Goal: Communication & Community: Share content

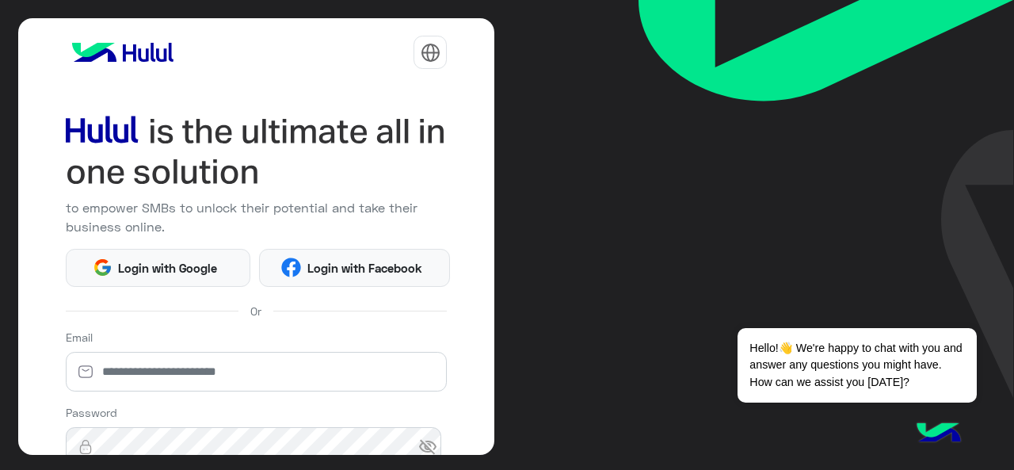
click at [360, 265] on span "Login with Facebook" at bounding box center [364, 268] width 127 height 18
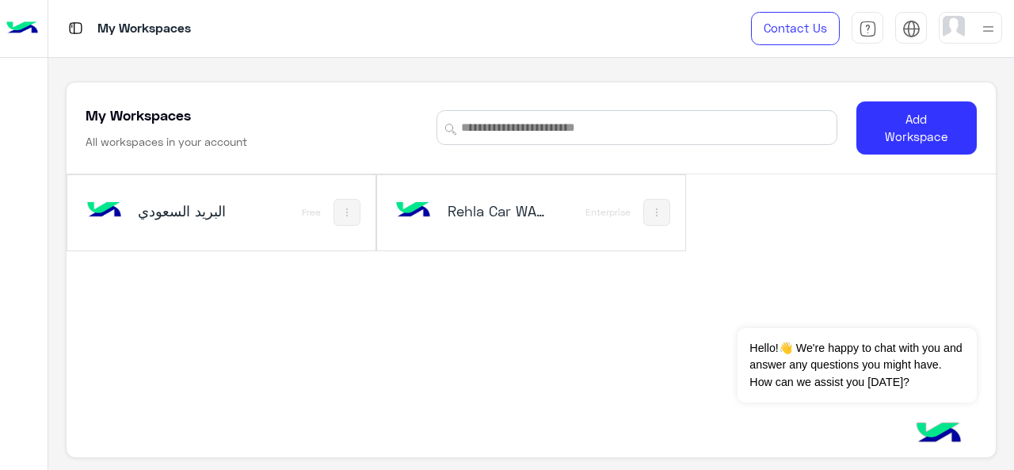
click at [450, 205] on h5 "Rehla Car WA/FB" at bounding box center [498, 210] width 100 height 19
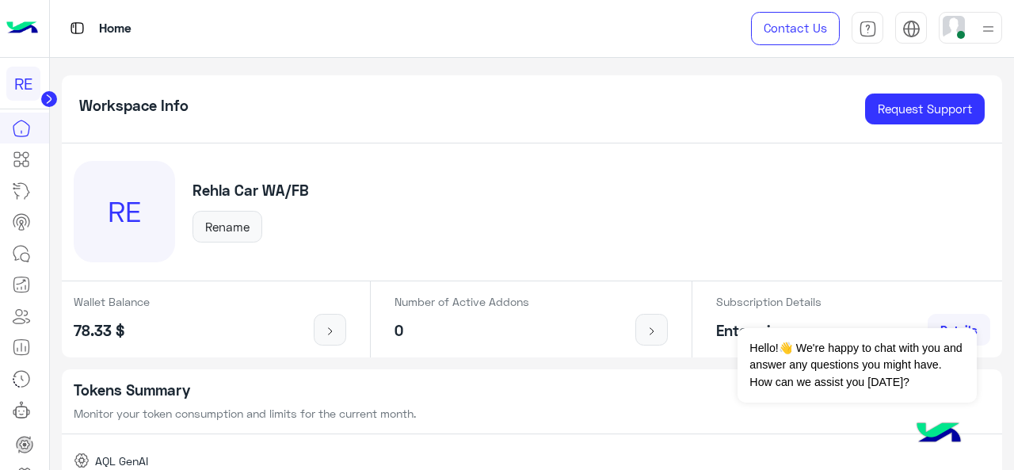
click at [158, 269] on div "RE Rehla Car WA/FB Rename" at bounding box center [532, 212] width 941 height 138
click at [913, 66] on span "عربي" at bounding box center [910, 60] width 27 height 14
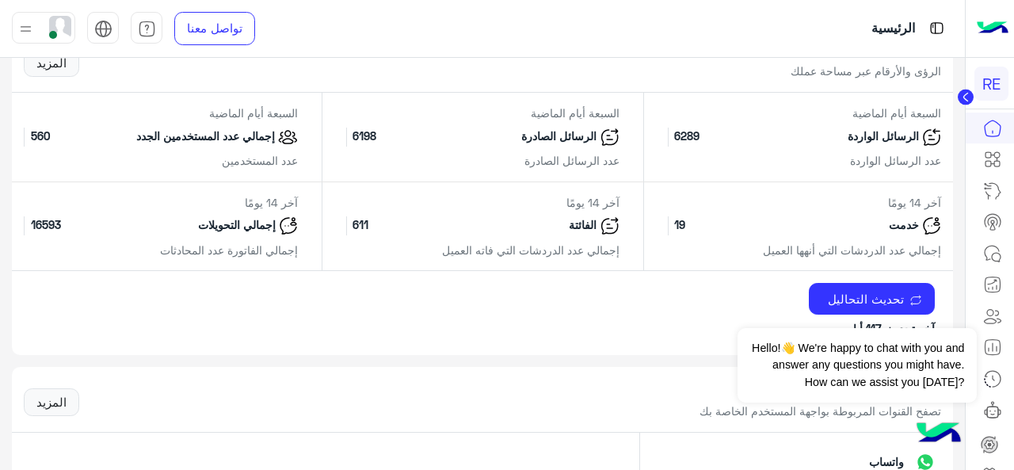
scroll to position [721, 0]
click at [987, 225] on icon at bounding box center [992, 221] width 19 height 19
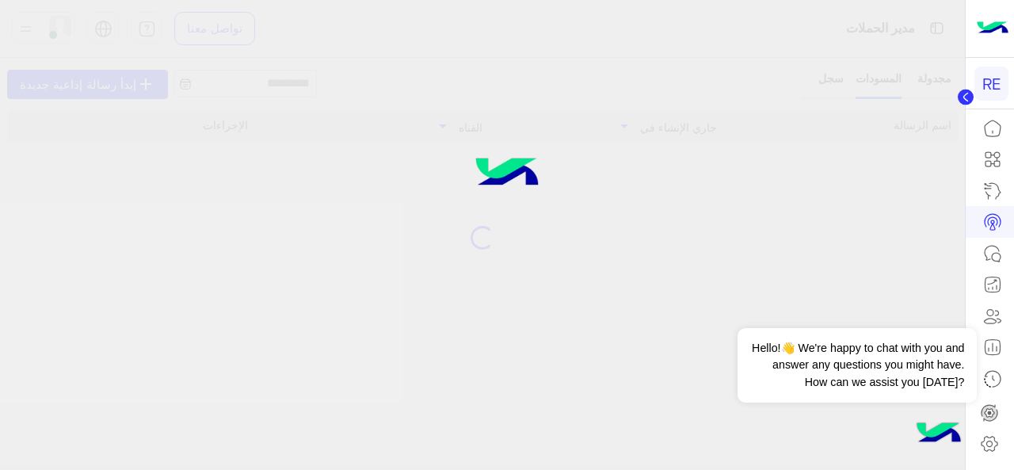
click at [989, 225] on icon at bounding box center [993, 221] width 10 height 8
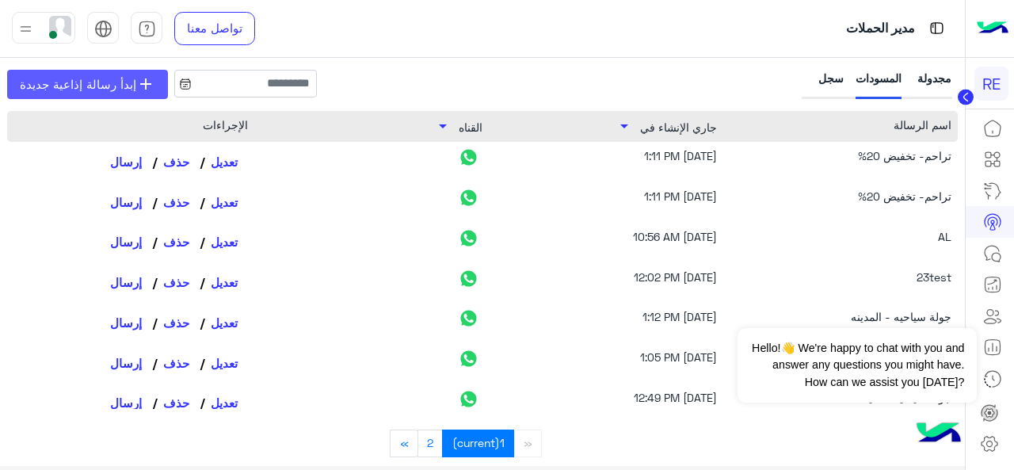
click at [92, 87] on span "إبدأ رسالة إذاعية جديدة" at bounding box center [78, 84] width 116 height 18
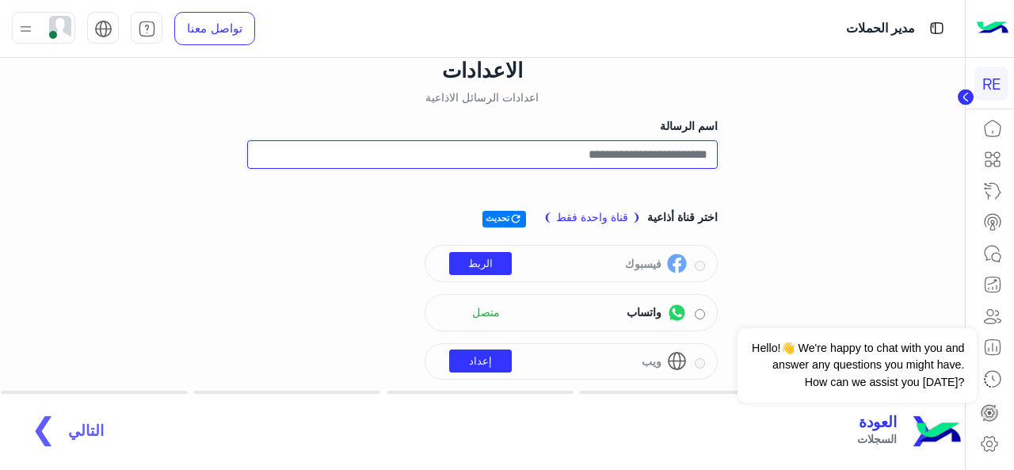
click at [545, 156] on input "اسم الرسالة" at bounding box center [482, 154] width 470 height 29
click at [680, 156] on input "**********" at bounding box center [482, 154] width 470 height 29
click at [710, 154] on input "**********" at bounding box center [482, 154] width 470 height 29
click at [667, 154] on input "**********" at bounding box center [482, 154] width 470 height 29
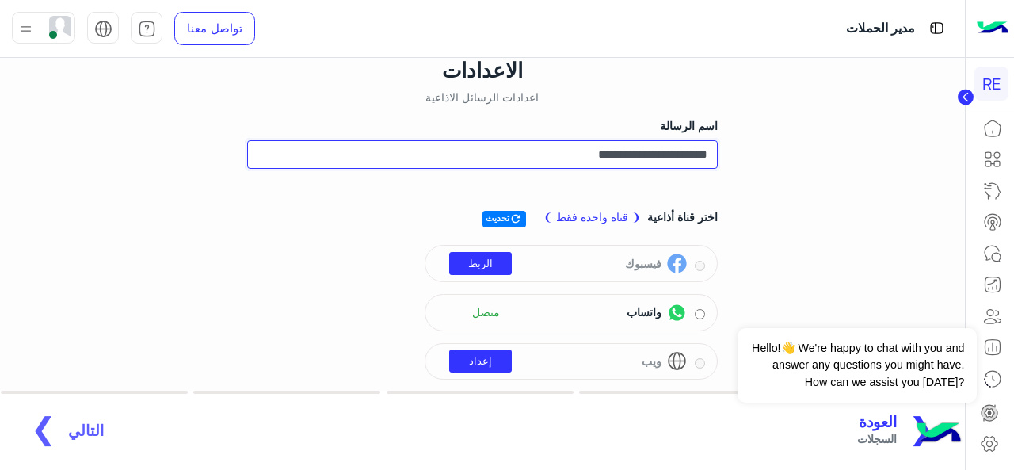
click at [561, 159] on input "**********" at bounding box center [482, 154] width 470 height 29
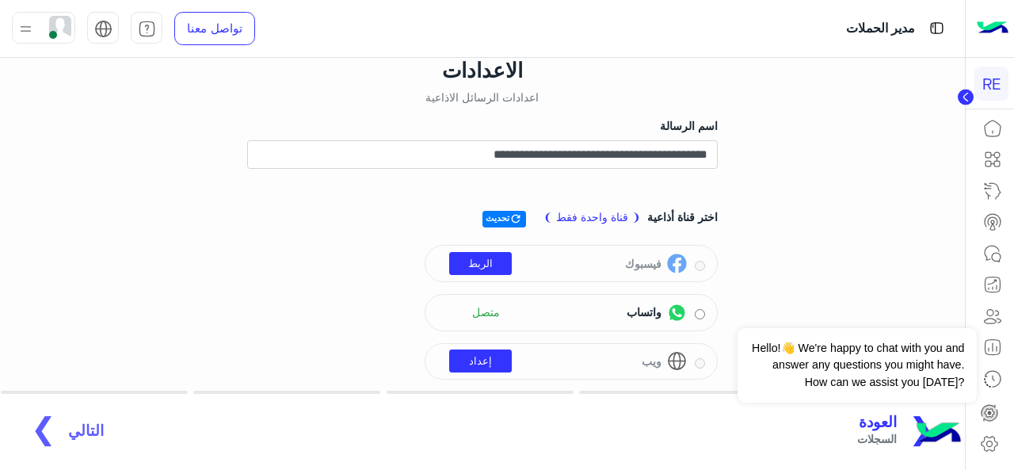
click at [702, 204] on div "اختر قناة أذاعية ❨ قناة واحدة فقط ❩ refresh تحديث فيسبوك الربط واتساب متصل ويب …" at bounding box center [482, 315] width 470 height 238
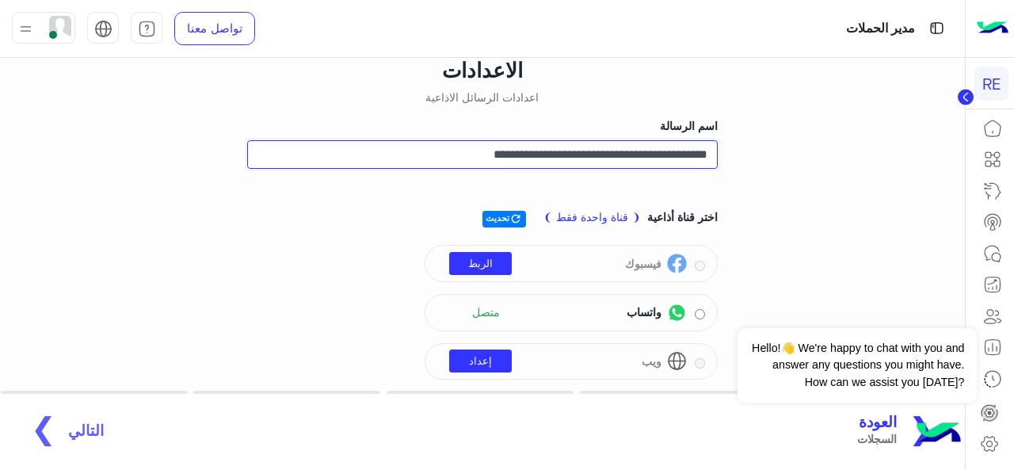
click at [669, 150] on input "**********" at bounding box center [482, 154] width 470 height 29
type input "**********"
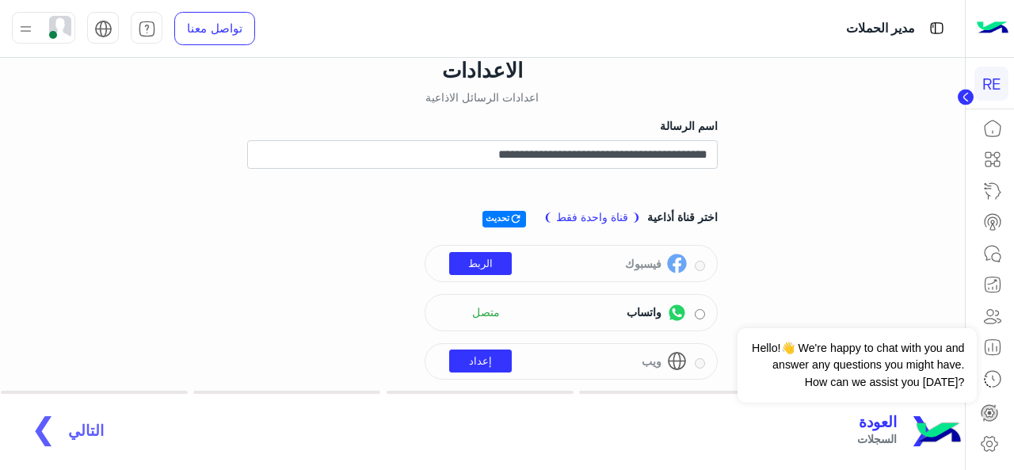
click at [817, 234] on div "**********" at bounding box center [482, 253] width 989 height 390
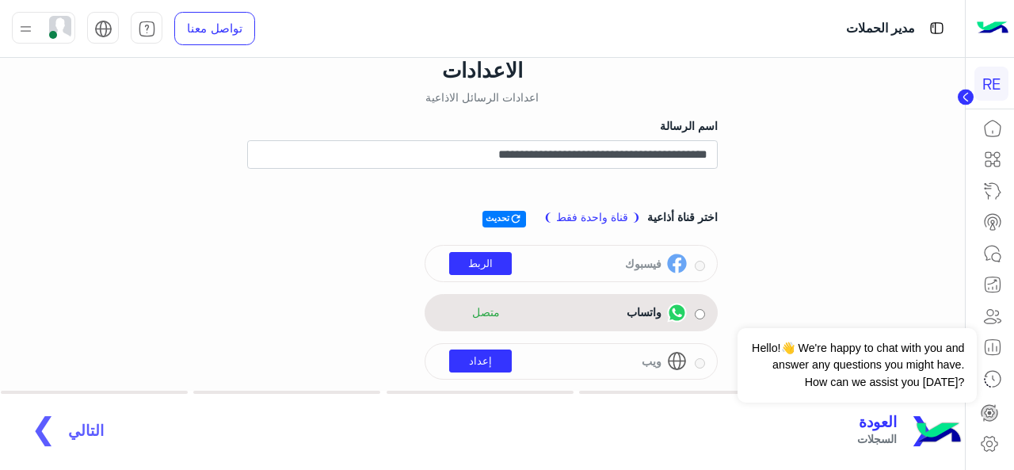
drag, startPoint x: 448, startPoint y: 331, endPoint x: 466, endPoint y: 316, distance: 23.0
click at [466, 316] on div "اختر قناة أذاعية ❨ قناة واحدة فقط ❩ refresh تحديث فيسبوك الربط واتساب متصل ويب …" at bounding box center [482, 315] width 470 height 238
click at [466, 316] on span "متصل" at bounding box center [480, 312] width 63 height 24
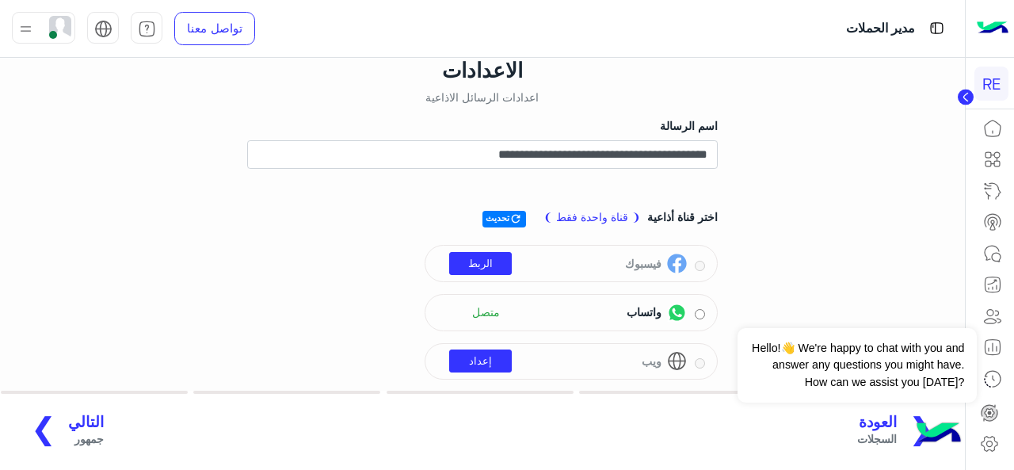
click at [149, 348] on div "**********" at bounding box center [482, 253] width 989 height 390
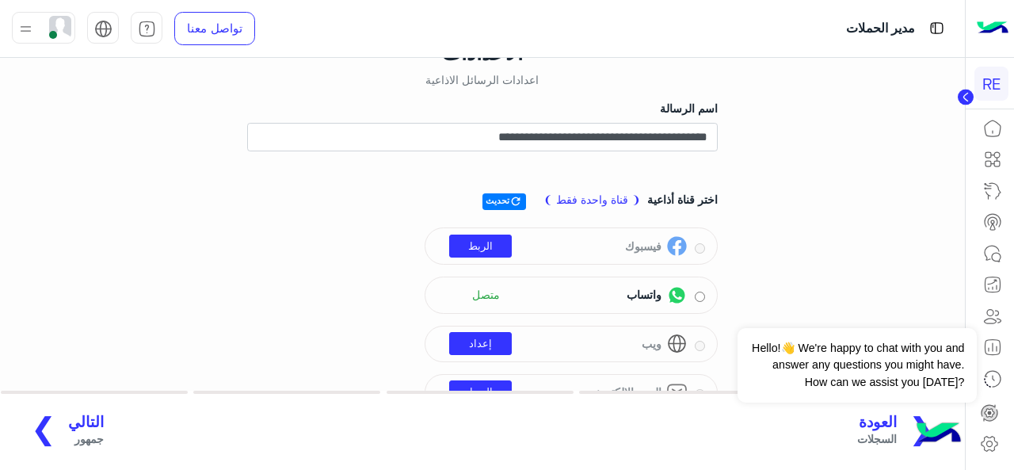
click at [68, 425] on span "التالي" at bounding box center [86, 422] width 36 height 18
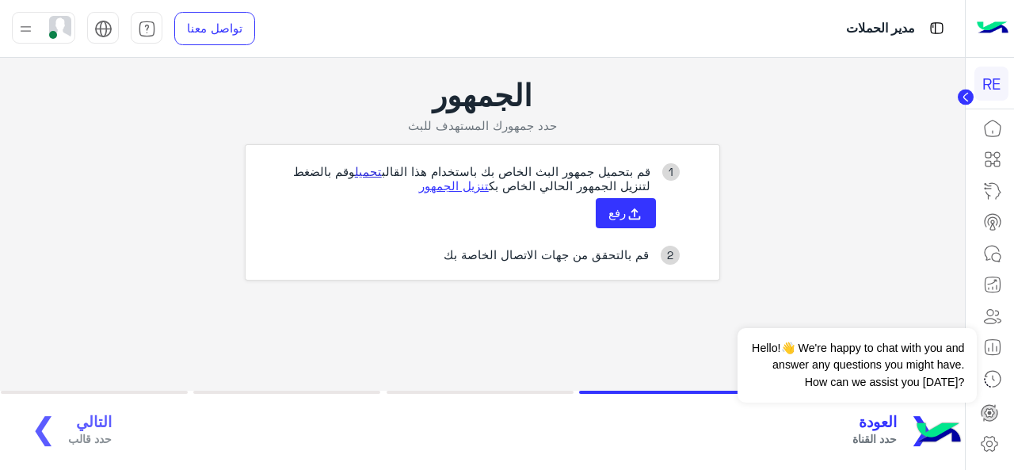
click at [365, 171] on link "تحميل" at bounding box center [368, 171] width 27 height 14
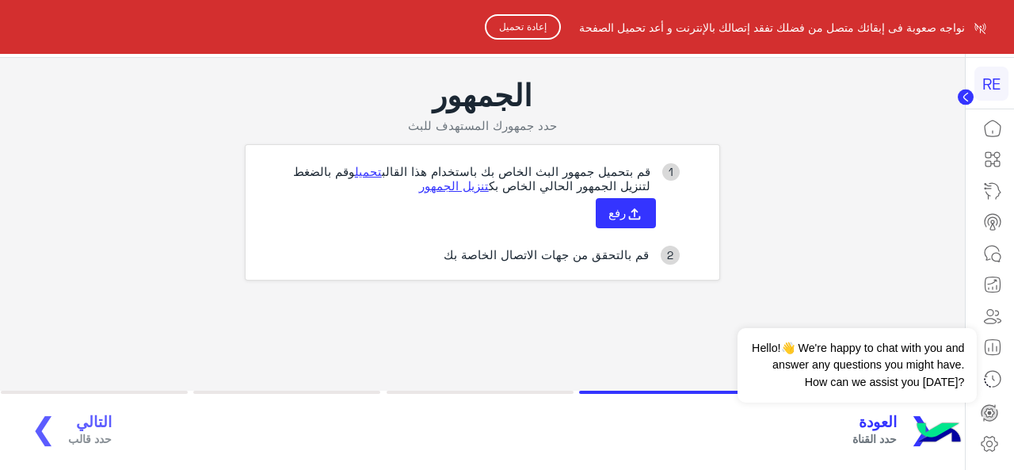
click at [532, 28] on button "إعادة تحميل" at bounding box center [523, 26] width 76 height 25
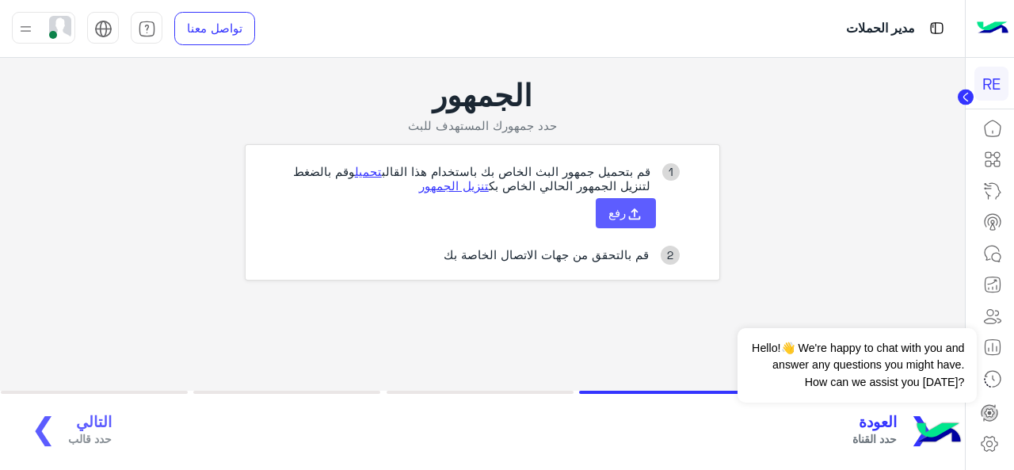
click at [638, 210] on icon at bounding box center [634, 213] width 17 height 17
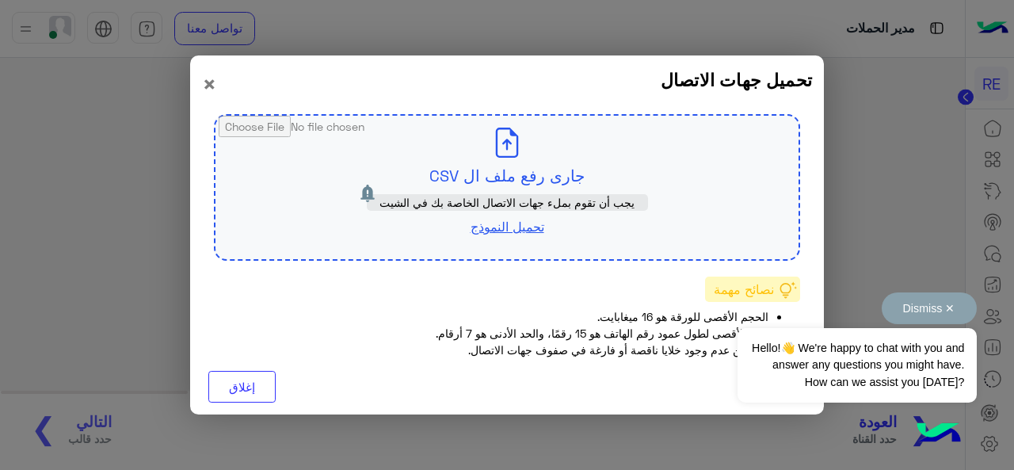
click at [949, 310] on button "Dismiss ✕" at bounding box center [929, 308] width 95 height 32
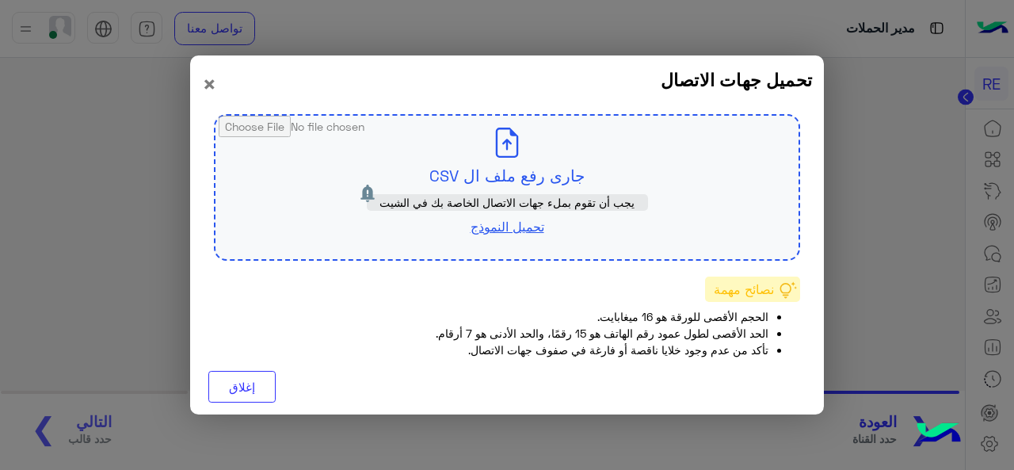
click at [501, 192] on input "file" at bounding box center [506, 187] width 583 height 143
type input "**********"
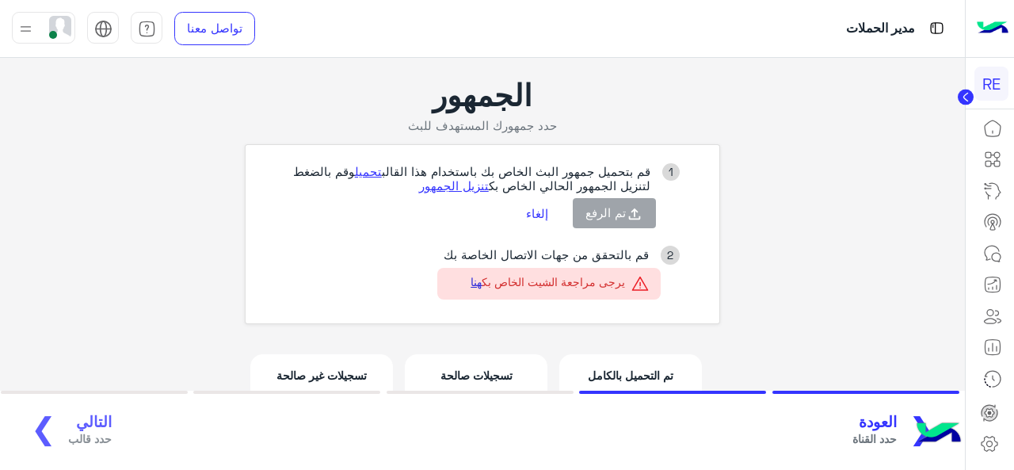
click at [472, 285] on link "هنا" at bounding box center [475, 281] width 11 height 13
click at [863, 439] on span "حدد القناة" at bounding box center [874, 438] width 44 height 17
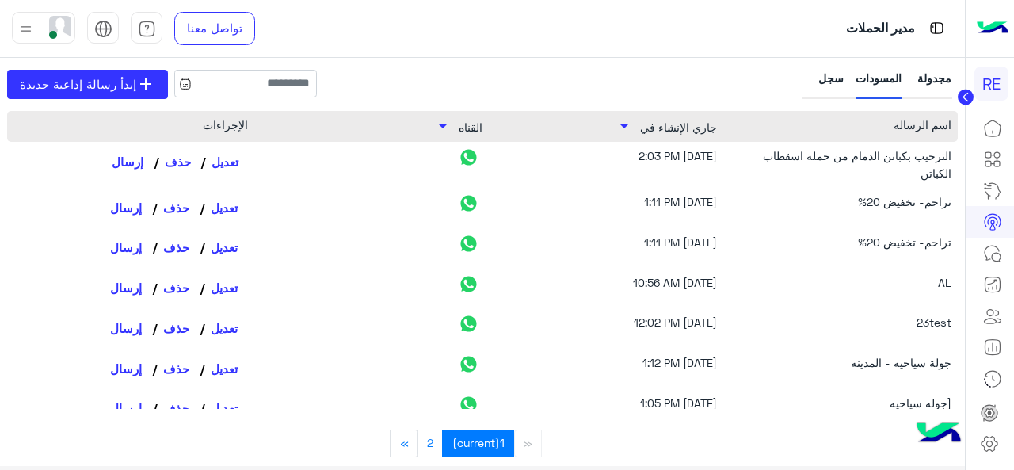
click at [231, 158] on link "تعديل" at bounding box center [223, 161] width 47 height 27
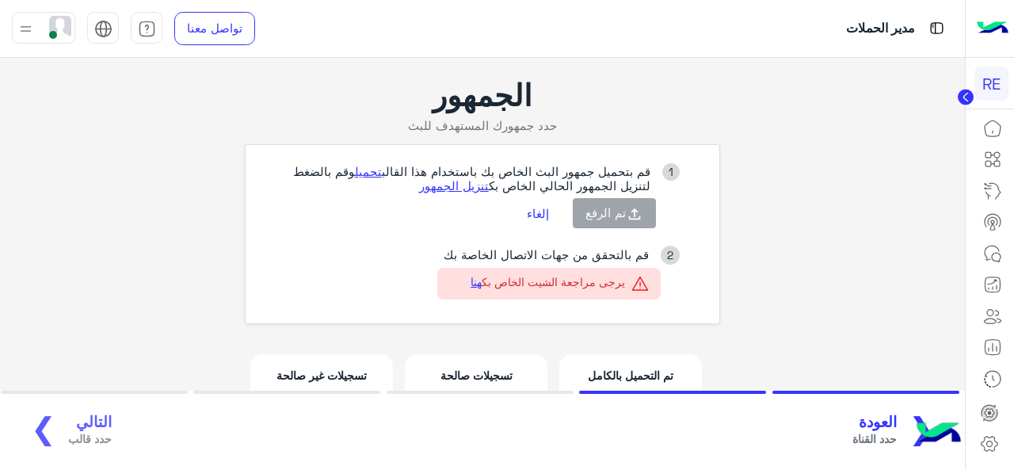
click at [551, 215] on button "إلغاء" at bounding box center [538, 213] width 46 height 27
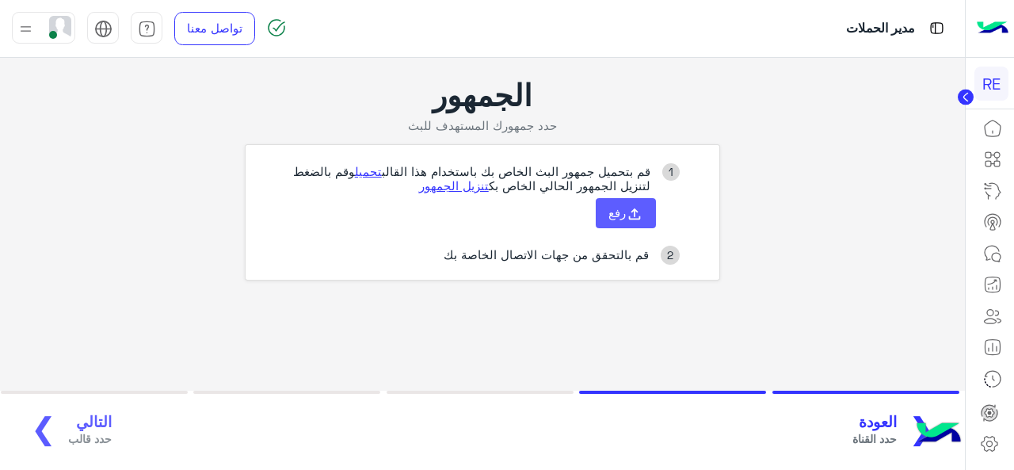
click at [619, 216] on span "رفع" at bounding box center [616, 212] width 17 height 14
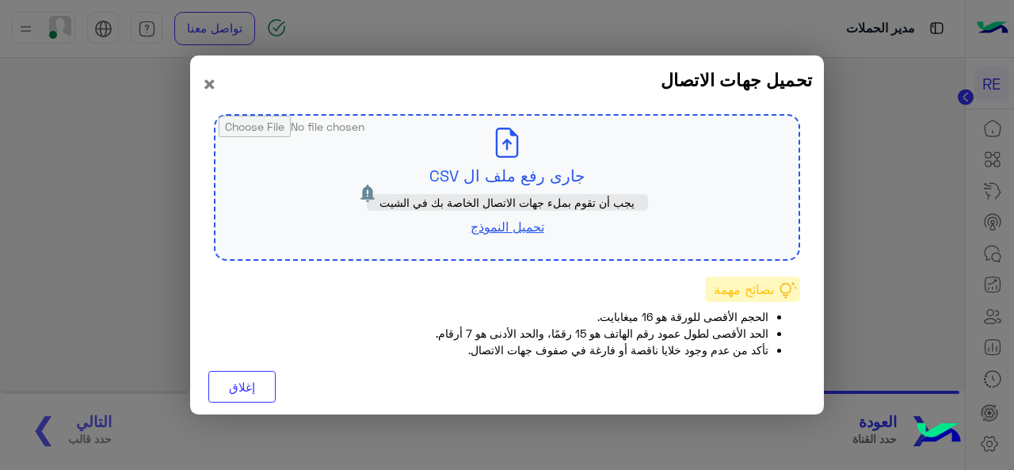
click at [524, 183] on input "file" at bounding box center [506, 187] width 583 height 143
type input "**********"
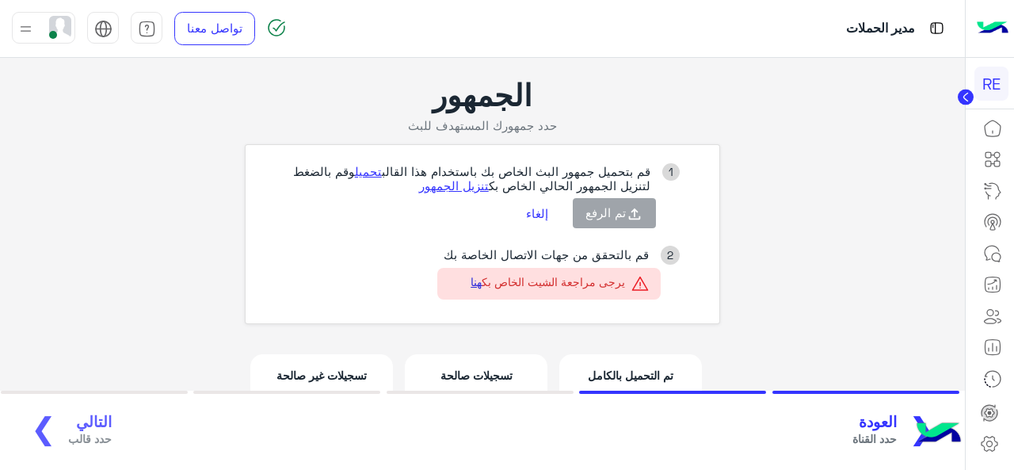
click at [472, 284] on link "هنا" at bounding box center [475, 281] width 11 height 13
click at [542, 216] on button "إلغاء" at bounding box center [538, 213] width 46 height 27
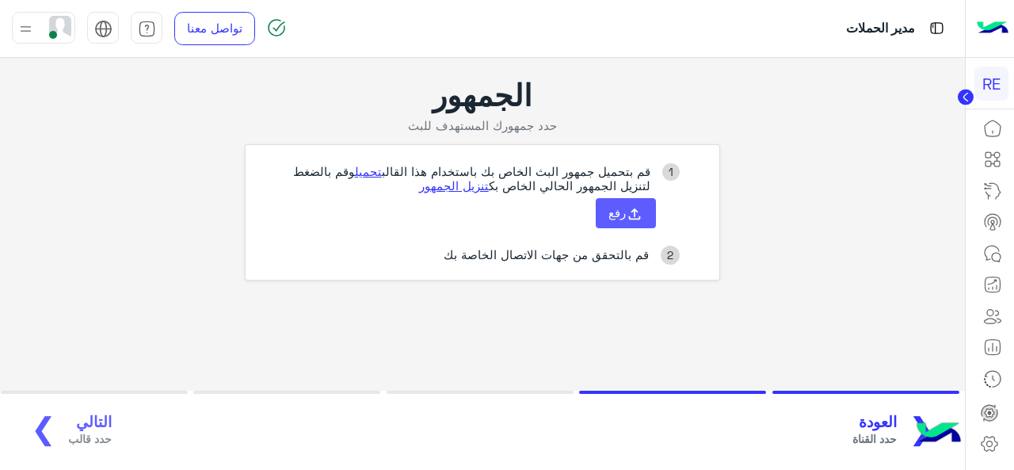
click at [615, 216] on span "رفع" at bounding box center [616, 212] width 17 height 14
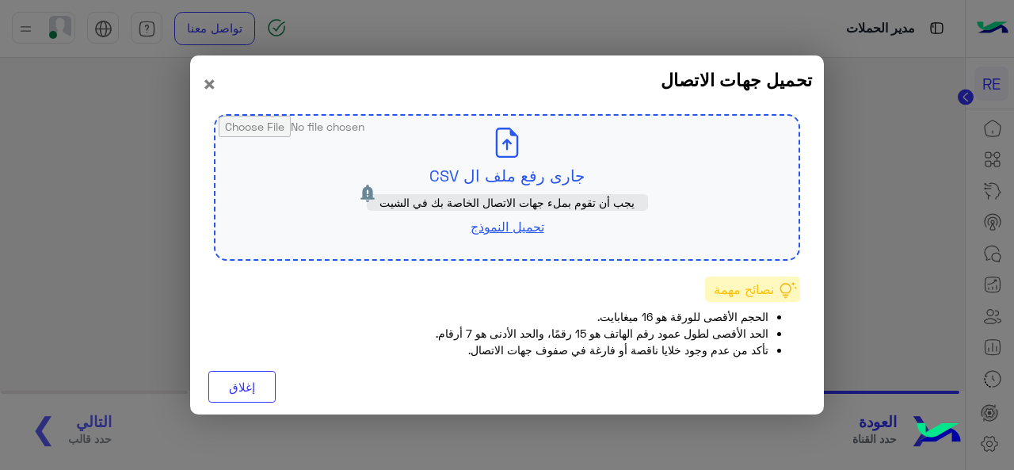
click at [506, 196] on span "يجب أن تقوم بملء جهات الاتصال الخاصة بك في الشيت" at bounding box center [506, 202] width 255 height 13
click at [480, 223] on link "تحميل النموذج" at bounding box center [507, 226] width 74 height 15
click at [499, 191] on input "file" at bounding box center [506, 187] width 583 height 143
type input "**********"
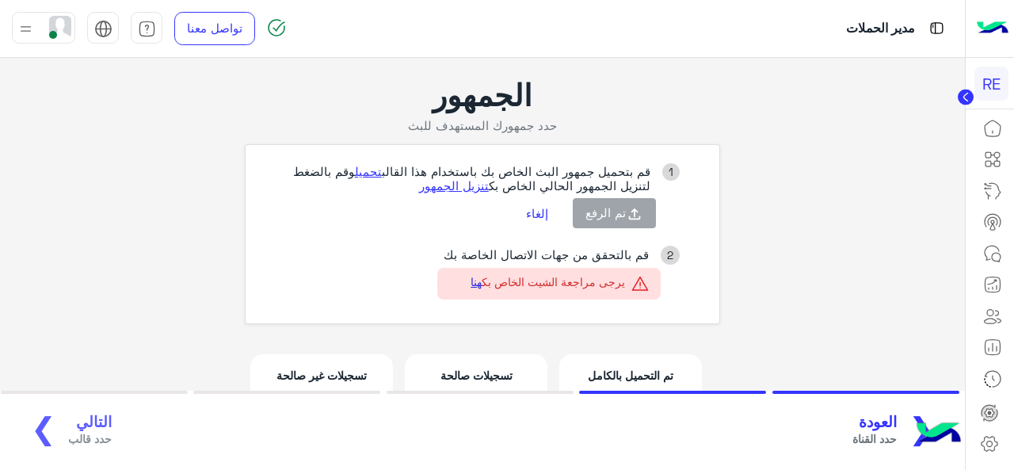
click at [472, 285] on link "هنا" at bounding box center [475, 281] width 11 height 13
click at [453, 191] on link "تنزيل الجمهور" at bounding box center [454, 185] width 70 height 14
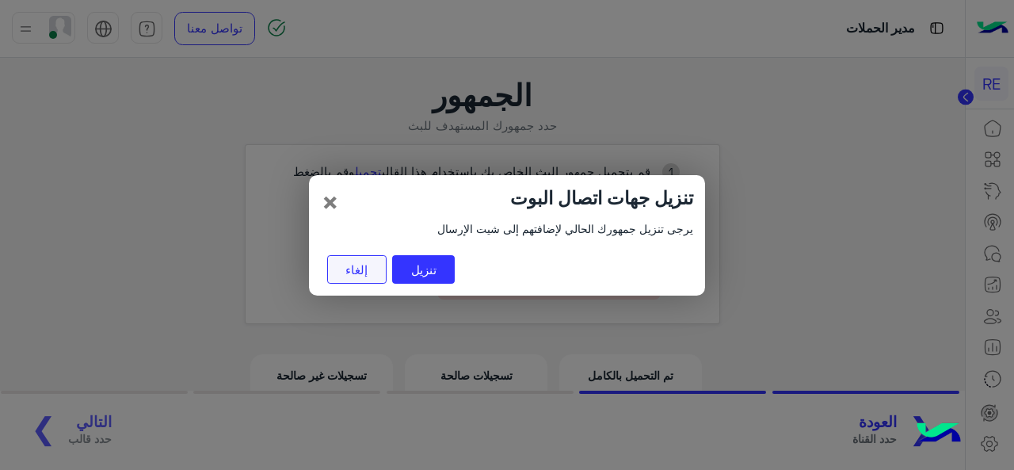
click at [356, 265] on button "إلغاء" at bounding box center [356, 269] width 59 height 29
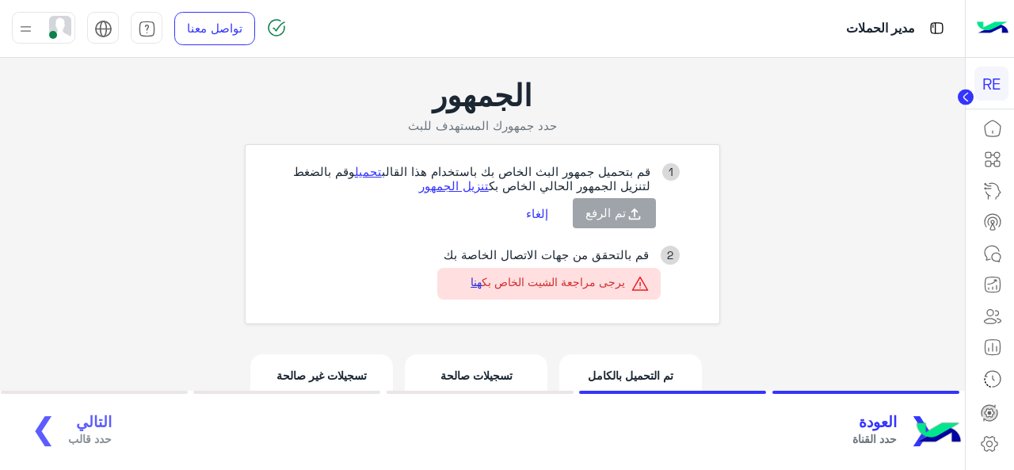
click at [470, 285] on link "هنا" at bounding box center [475, 281] width 11 height 13
click at [886, 425] on span "العودة" at bounding box center [874, 422] width 44 height 18
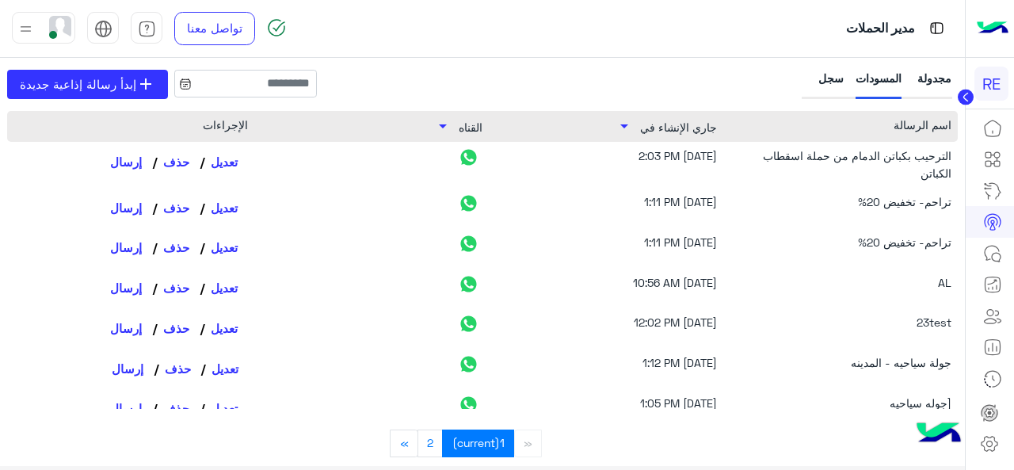
click at [219, 369] on link "تعديل" at bounding box center [223, 368] width 47 height 27
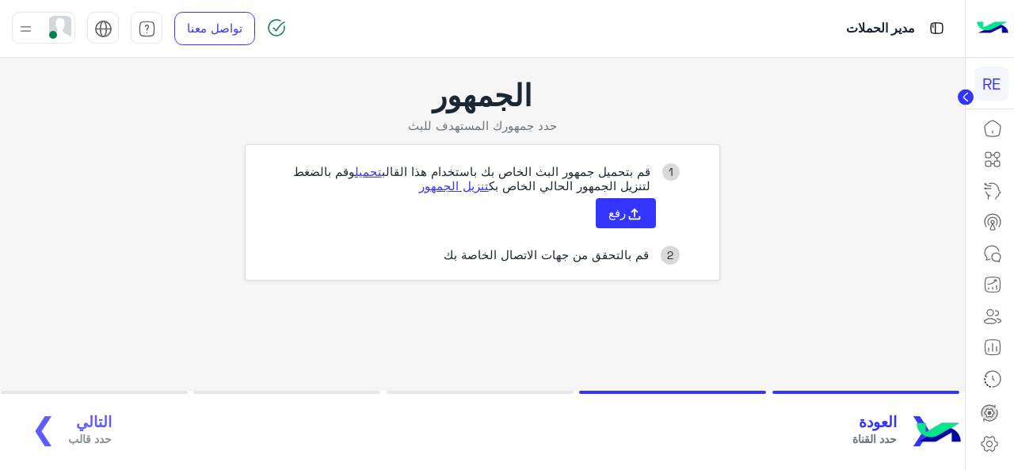
click at [858, 414] on span "العودة" at bounding box center [874, 422] width 44 height 18
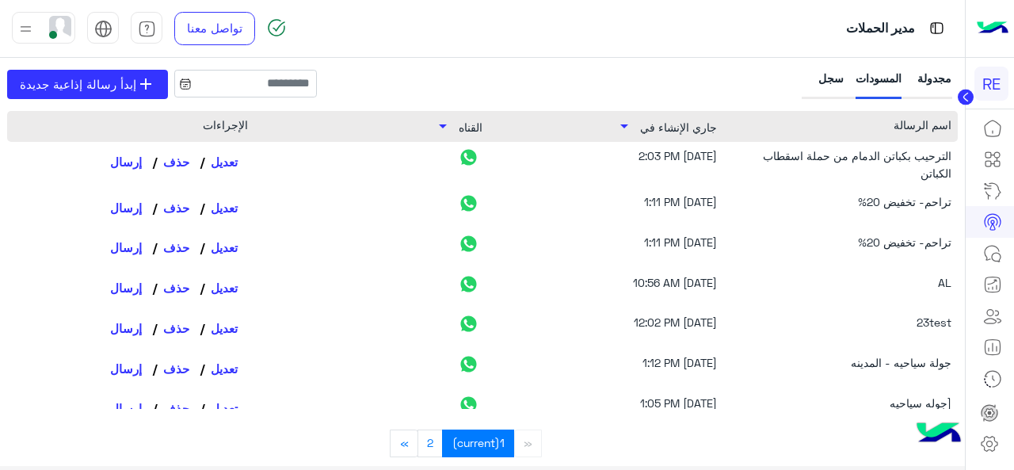
click at [887, 238] on div "تراحم- تخفيض 20%" at bounding box center [846, 248] width 211 height 29
click at [829, 82] on div "سجل" at bounding box center [824, 84] width 39 height 29
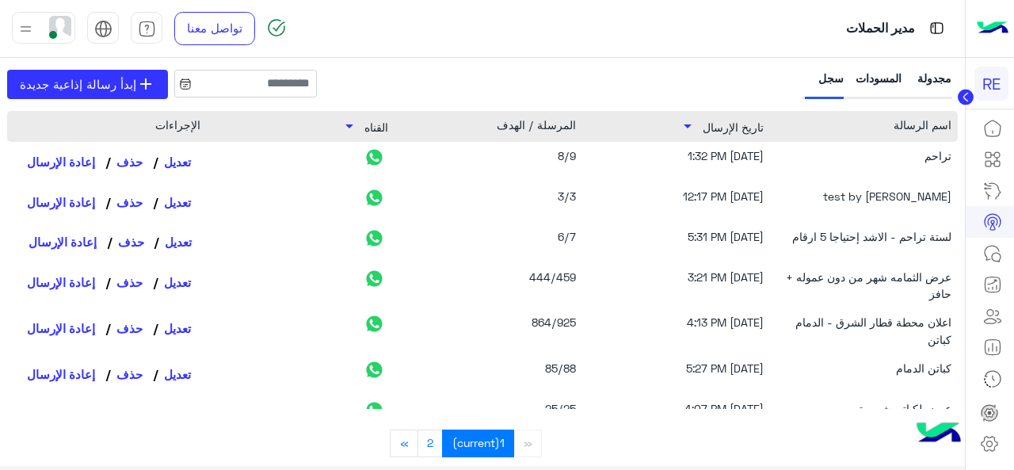
click at [176, 256] on link "تعديل" at bounding box center [177, 242] width 47 height 27
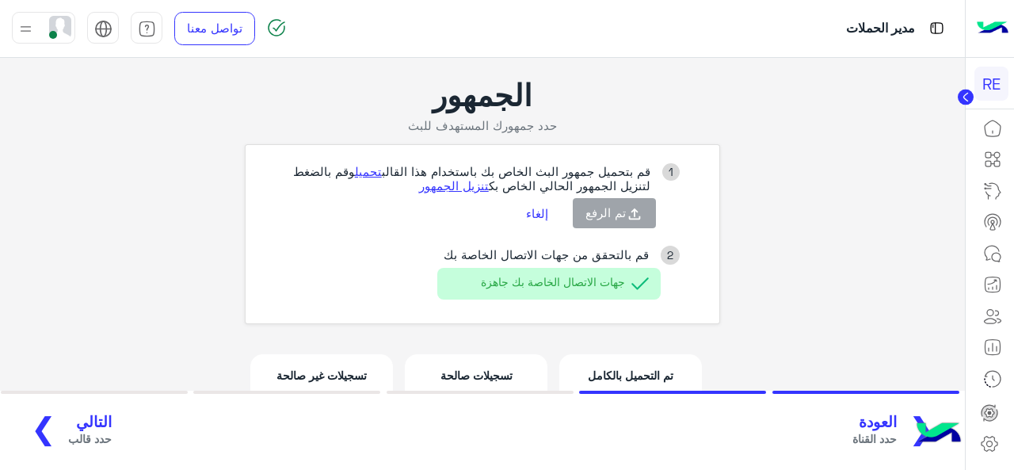
click at [488, 307] on div "قم بالتحقق من جهات الاتصال الخاصة بك جهات الاتصال الخاصة بك جاهزة" at bounding box center [548, 279] width 223 height 64
click at [462, 182] on link "تنزيل الجمهور" at bounding box center [454, 185] width 70 height 14
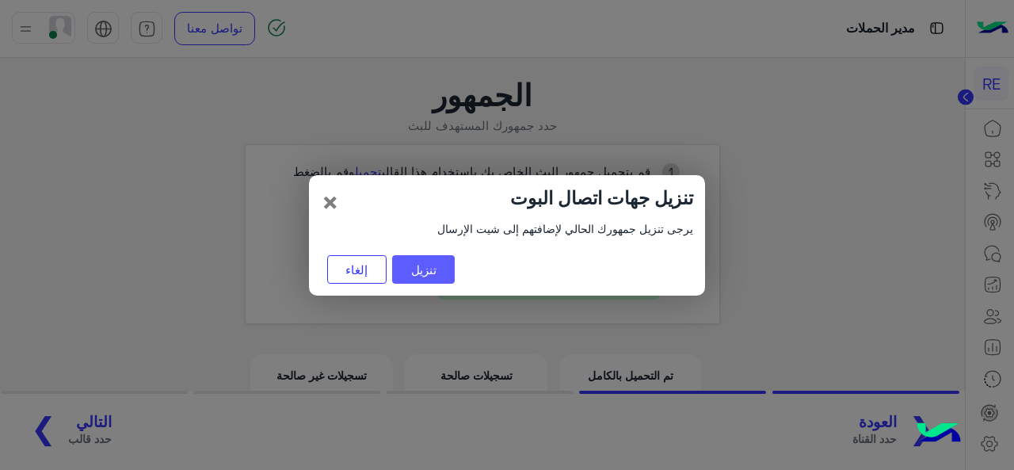
click at [426, 268] on button "تنزيل" at bounding box center [423, 269] width 63 height 29
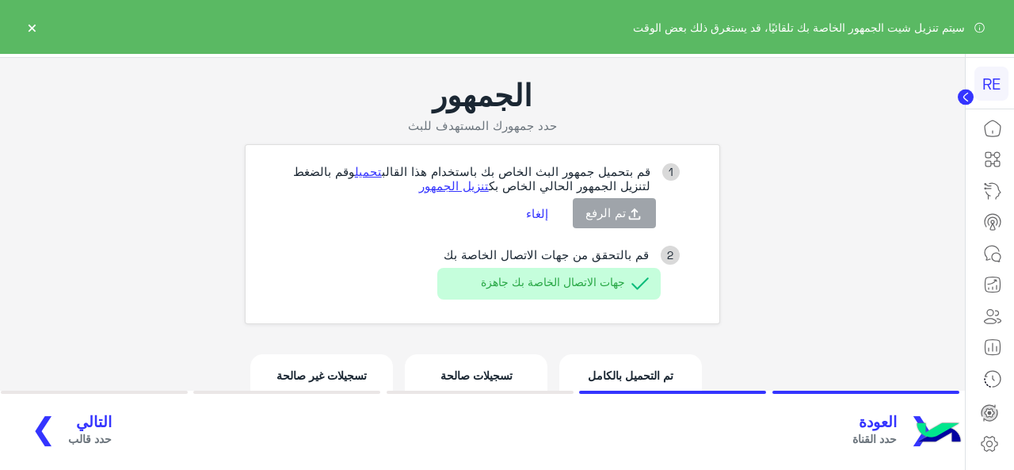
click at [509, 139] on div "الجمهور حدد جمهورك المستهدف للبث 1 قم بتحميل جمهور البث الخاص بك باستخدام هذا ا…" at bounding box center [482, 200] width 475 height 247
click at [168, 350] on app-broadcast-wa-creation "الجمهور حدد جمهورك المستهدف للبث 1 قم بتحميل جمهور البث الخاص بك باستخدام هذا ا…" at bounding box center [482, 265] width 965 height 415
click at [44, 295] on app-broadcast-wa-creation "الجمهور حدد جمهورك المستهدف للبث 1 قم بتحميل جمهور البث الخاص بك باستخدام هذا ا…" at bounding box center [482, 265] width 965 height 415
click at [473, 369] on p "تسجيلات صالحة" at bounding box center [475, 375] width 117 height 17
click at [626, 394] on div at bounding box center [672, 391] width 187 height 3
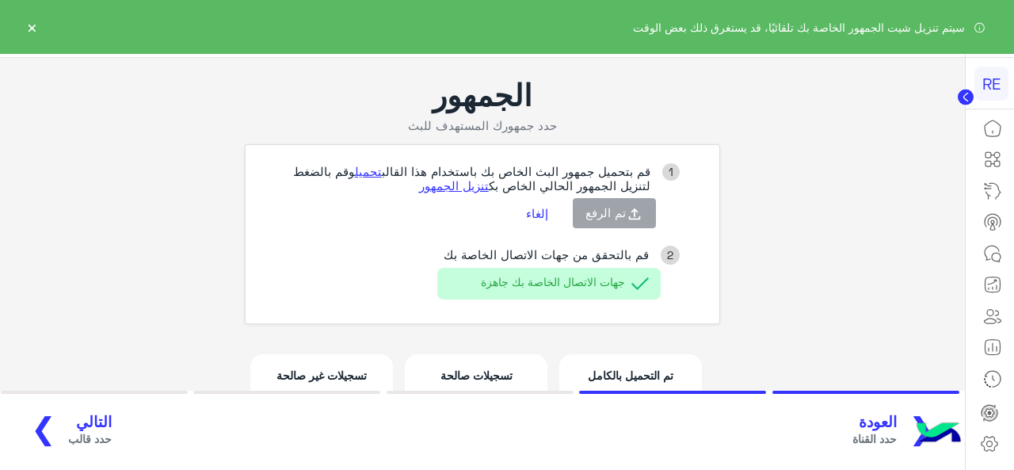
click at [888, 427] on span "العودة" at bounding box center [874, 422] width 44 height 18
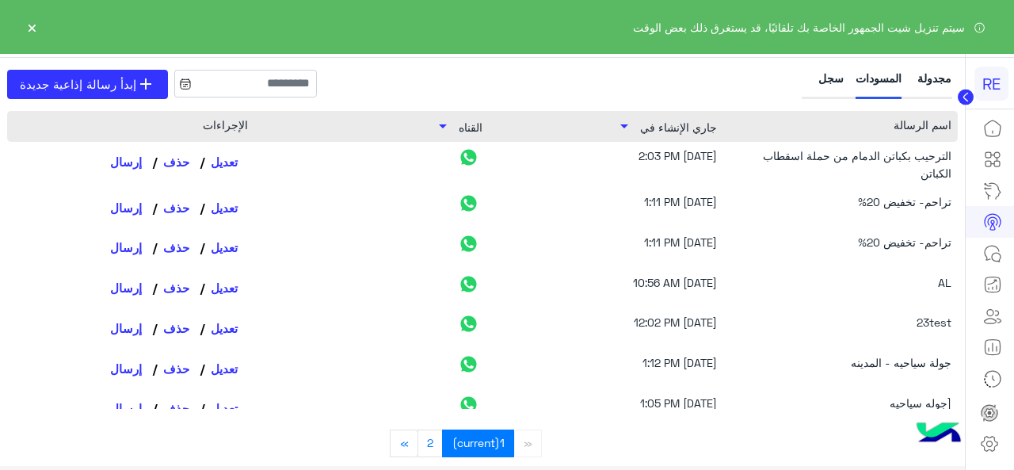
click at [32, 23] on button "×" at bounding box center [32, 27] width 16 height 16
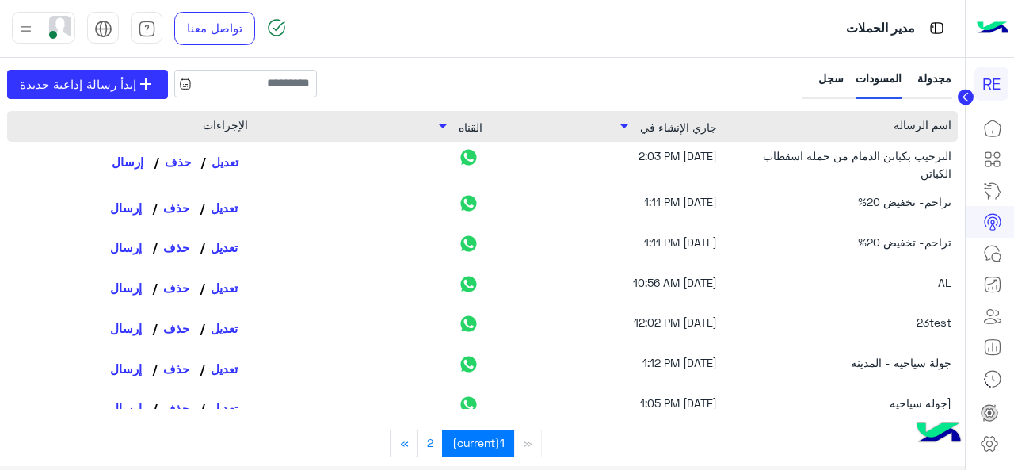
click at [238, 161] on link "تعديل" at bounding box center [223, 161] width 47 height 27
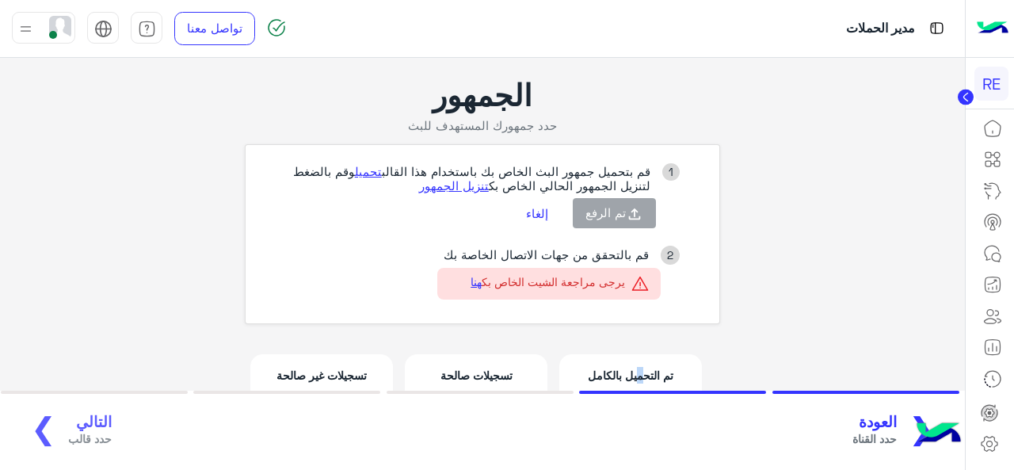
drag, startPoint x: 648, startPoint y: 359, endPoint x: 637, endPoint y: 365, distance: 12.8
click at [637, 365] on div "تم التحميل بالكامل 14" at bounding box center [630, 395] width 143 height 82
click at [496, 368] on p "تسجيلات صالحة" at bounding box center [475, 375] width 117 height 17
click at [90, 416] on div "❮ العودة حدد القناة التالي حدد قالب ❯" at bounding box center [482, 431] width 936 height 44
click at [546, 213] on button "إلغاء" at bounding box center [538, 213] width 46 height 27
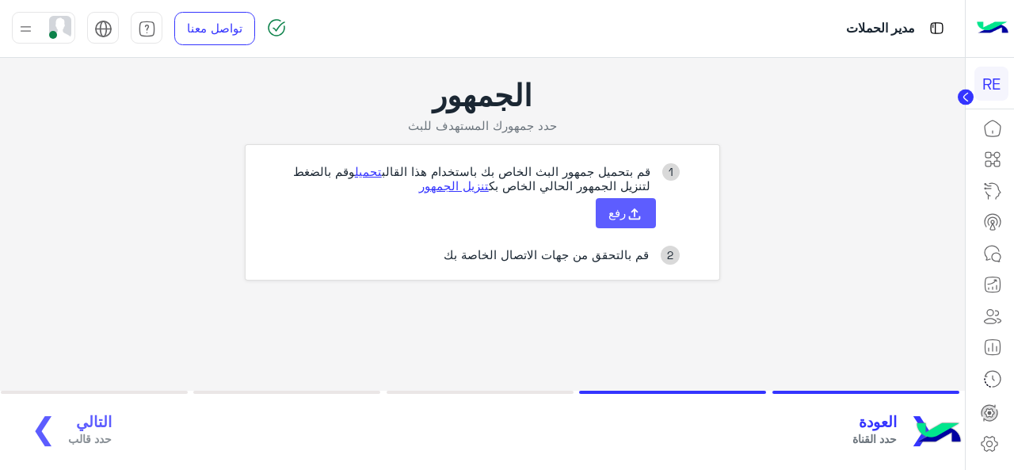
click at [639, 206] on icon at bounding box center [634, 213] width 17 height 17
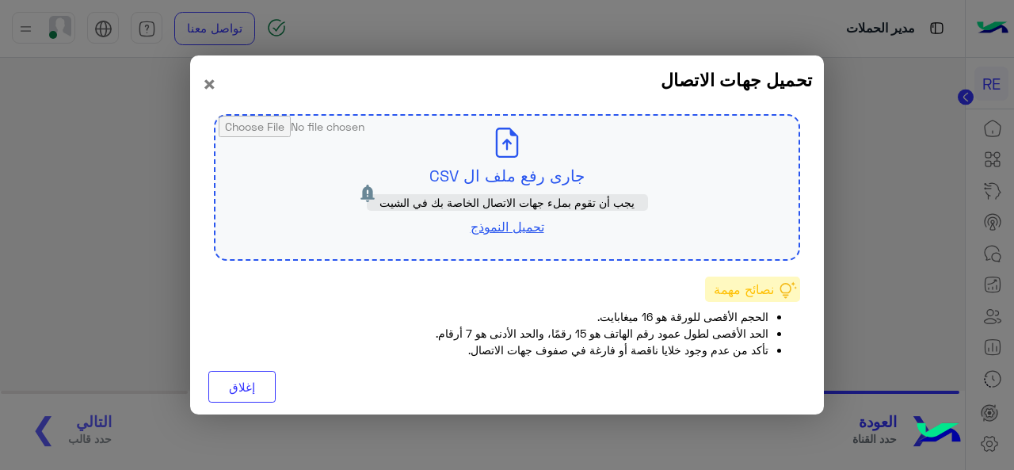
click at [483, 227] on link "تحميل النموذج" at bounding box center [507, 226] width 74 height 15
click at [502, 223] on link "تحميل النموذج" at bounding box center [507, 226] width 74 height 15
click at [478, 186] on input "file" at bounding box center [506, 187] width 583 height 143
type input "**********"
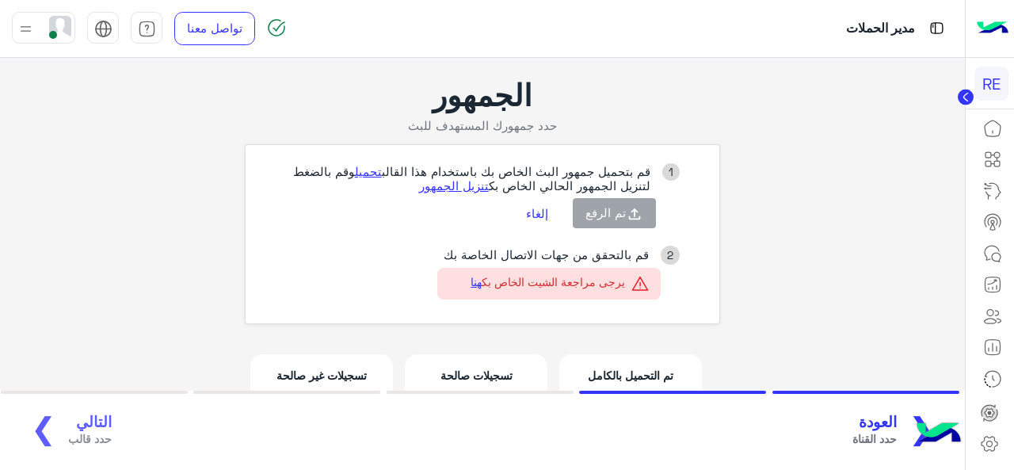
click at [78, 422] on div "❮ العودة حدد القناة التالي حدد قالب ❯" at bounding box center [482, 431] width 936 height 44
click at [475, 280] on link "هنا" at bounding box center [475, 281] width 11 height 13
click at [439, 305] on li "2 قم بالتحقق من جهات الاتصال الخاصة بك يرجى مراجعة الشيت الخاص بك هنا" at bounding box center [472, 279] width 430 height 66
click at [474, 280] on link "هنا" at bounding box center [475, 281] width 11 height 13
click at [367, 173] on link "تحميل" at bounding box center [368, 171] width 27 height 14
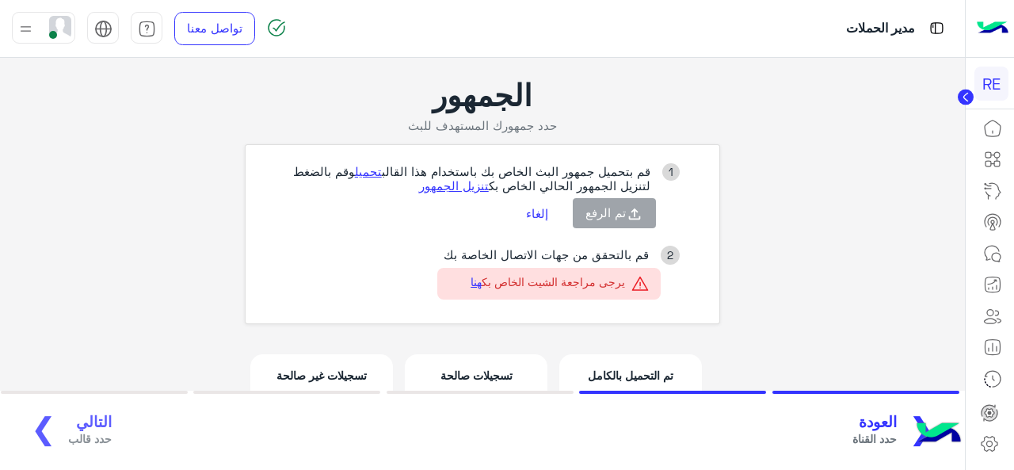
click at [881, 414] on span "العودة" at bounding box center [874, 422] width 44 height 18
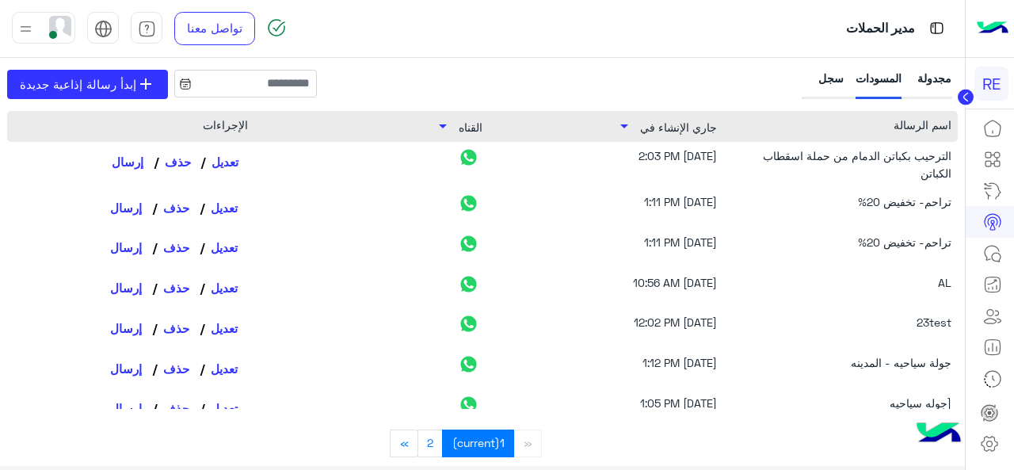
click at [223, 162] on link "تعديل" at bounding box center [223, 161] width 47 height 27
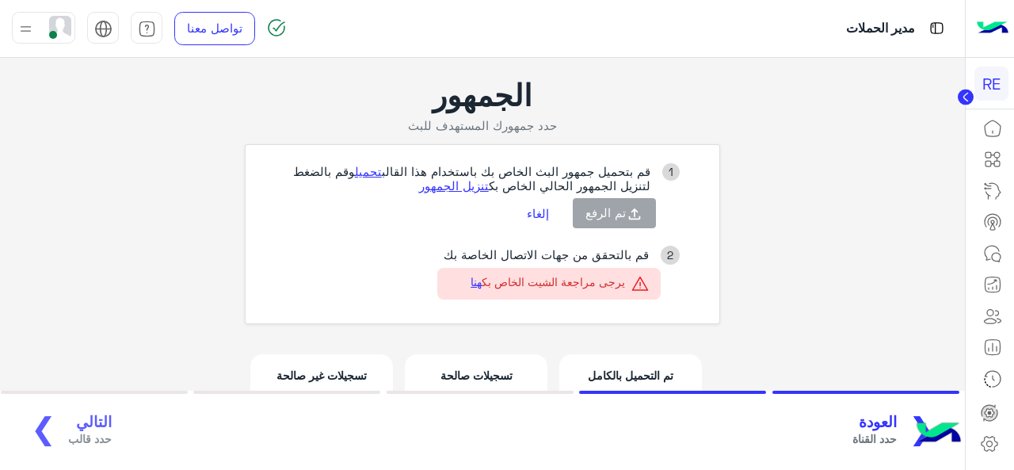
click at [543, 210] on button "إلغاء" at bounding box center [538, 213] width 46 height 27
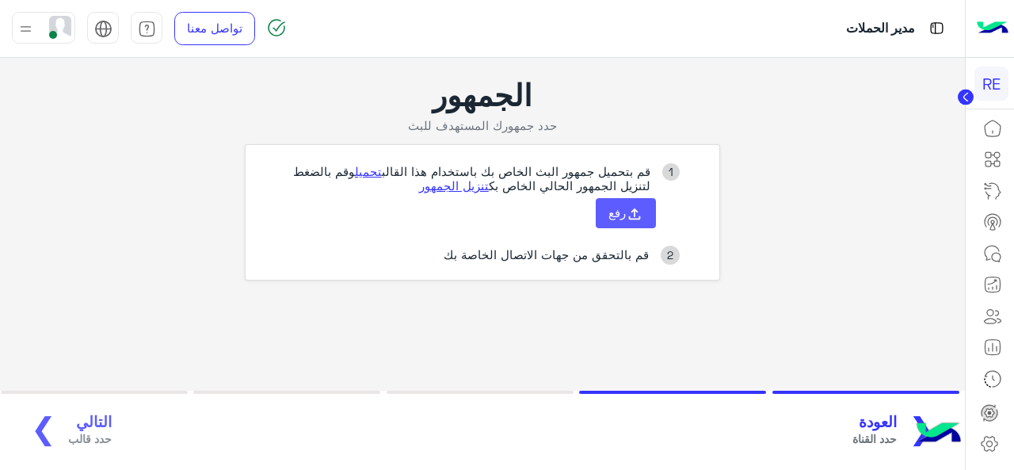
click at [611, 210] on span "رفع" at bounding box center [616, 212] width 17 height 14
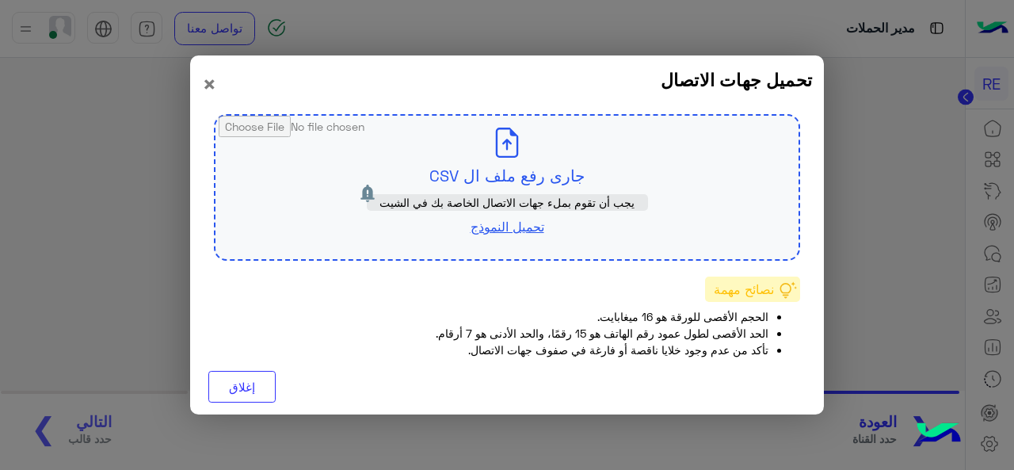
click at [497, 192] on input "file" at bounding box center [506, 187] width 583 height 143
type input "**********"
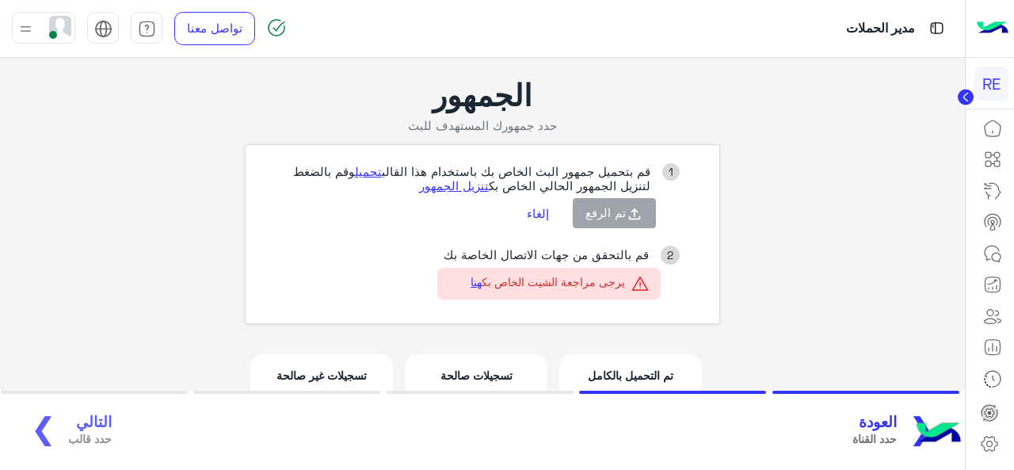
click at [541, 211] on button "إلغاء" at bounding box center [538, 213] width 46 height 27
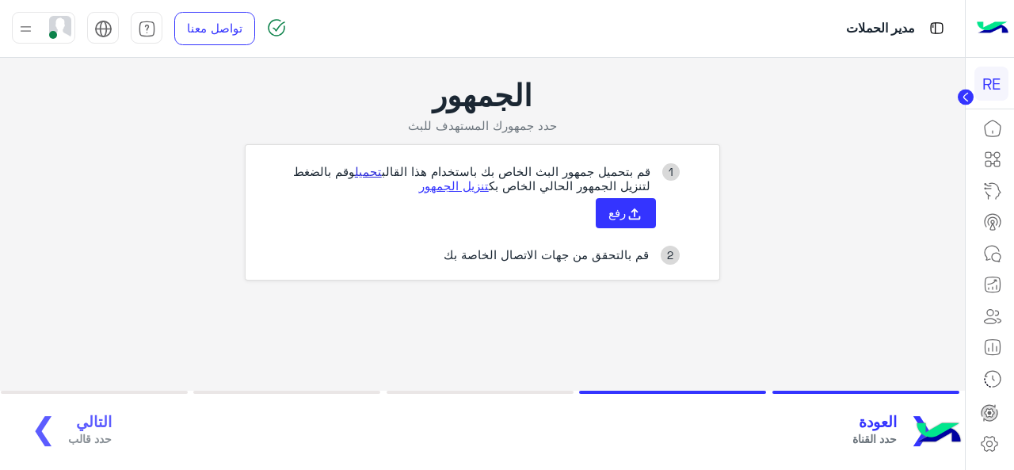
click at [367, 177] on link "تحميل" at bounding box center [368, 171] width 27 height 14
click at [604, 223] on button "رفع" at bounding box center [626, 213] width 60 height 30
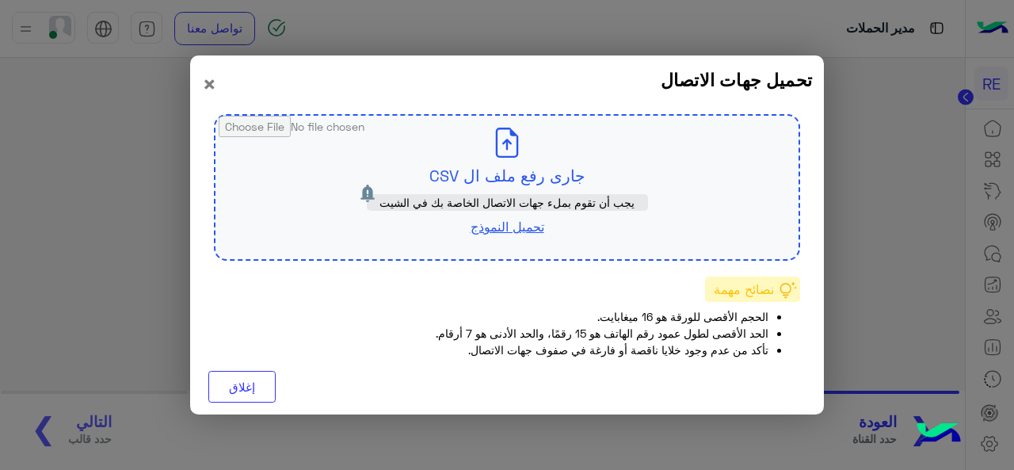
click at [516, 186] on input "file" at bounding box center [506, 187] width 583 height 143
click at [482, 189] on input "file" at bounding box center [506, 187] width 583 height 143
type input "**********"
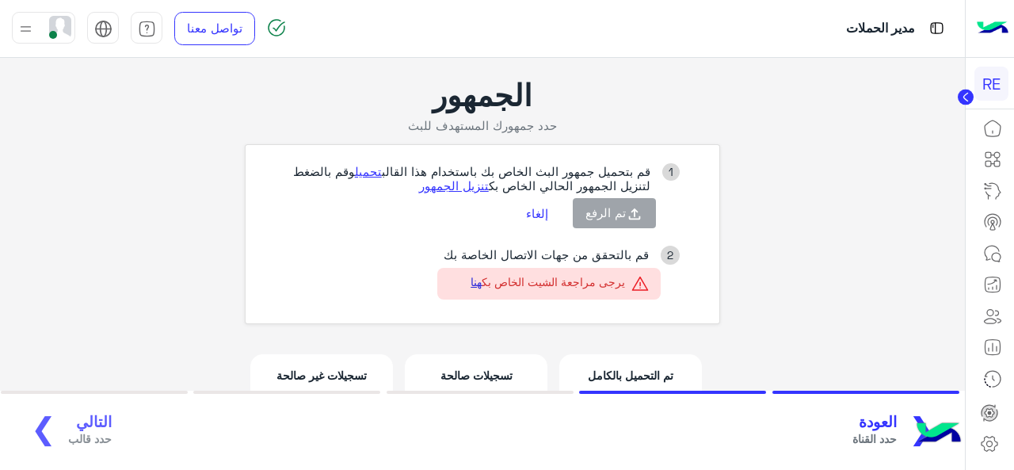
click at [472, 281] on link "هنا" at bounding box center [475, 281] width 11 height 13
click at [532, 214] on button "إلغاء" at bounding box center [538, 213] width 46 height 27
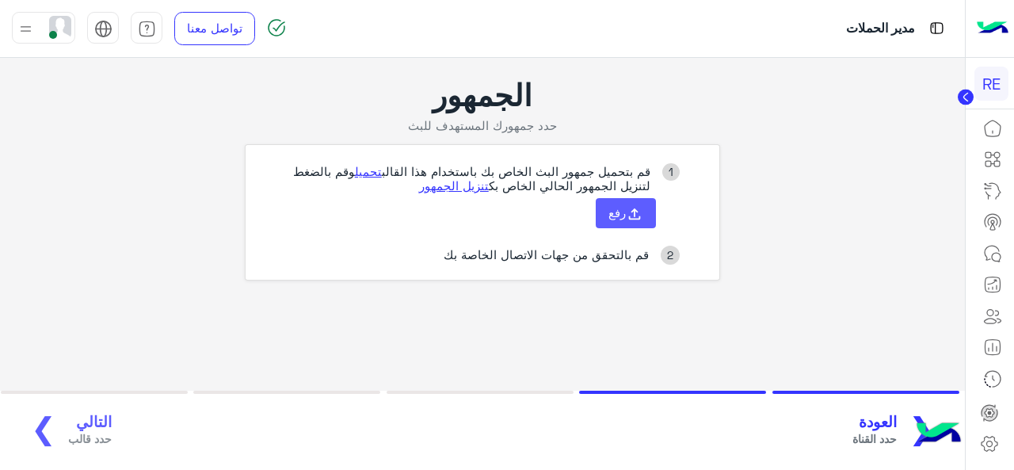
click at [615, 216] on span "رفع" at bounding box center [616, 212] width 17 height 14
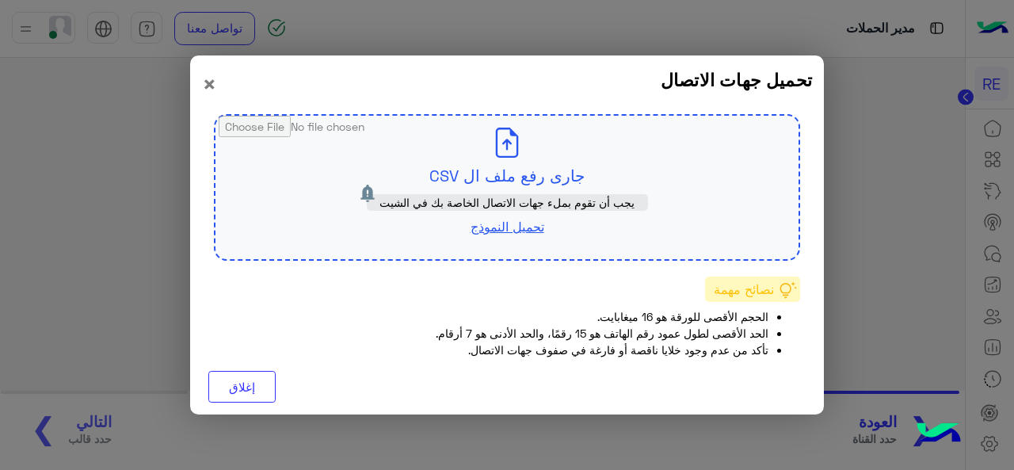
click at [496, 183] on input "file" at bounding box center [506, 187] width 583 height 143
type input "**********"
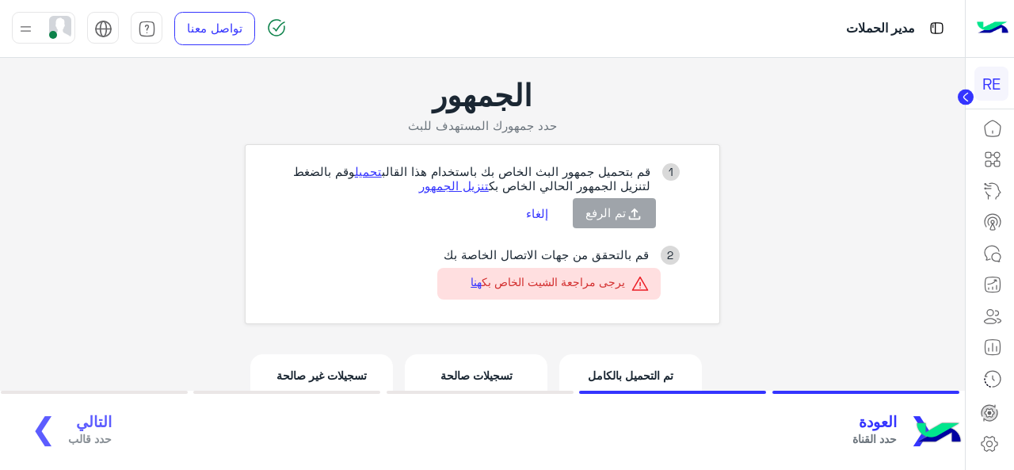
click at [446, 360] on div "تسجيلات صالحة 1" at bounding box center [476, 395] width 143 height 82
drag, startPoint x: 528, startPoint y: 333, endPoint x: 652, endPoint y: 344, distance: 124.8
click at [652, 344] on div "تم التحميل بالكامل 15 تسجيلات صالحة 1 تسجيلات غير صالحة 14 تقدم وتجاهل السجلات …" at bounding box center [482, 412] width 475 height 152
click at [543, 213] on button "إلغاء" at bounding box center [538, 213] width 46 height 27
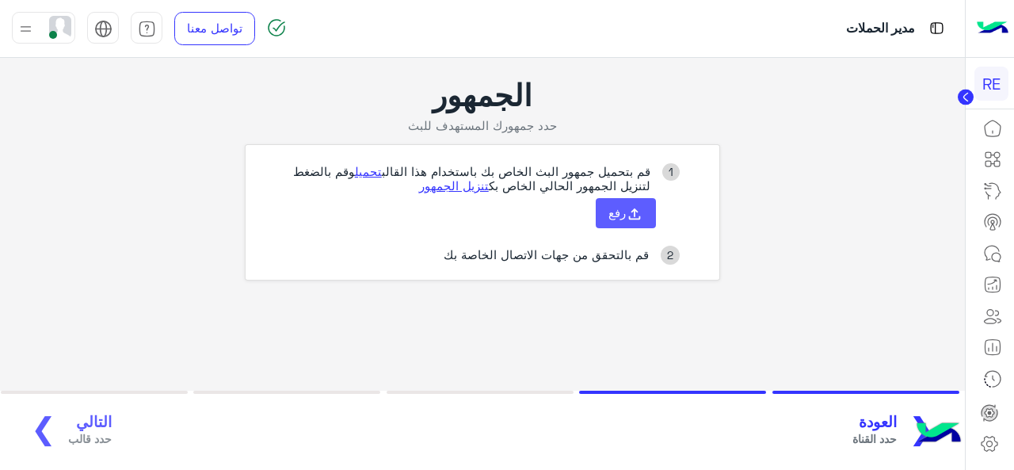
click at [624, 215] on span "رفع" at bounding box center [616, 212] width 17 height 14
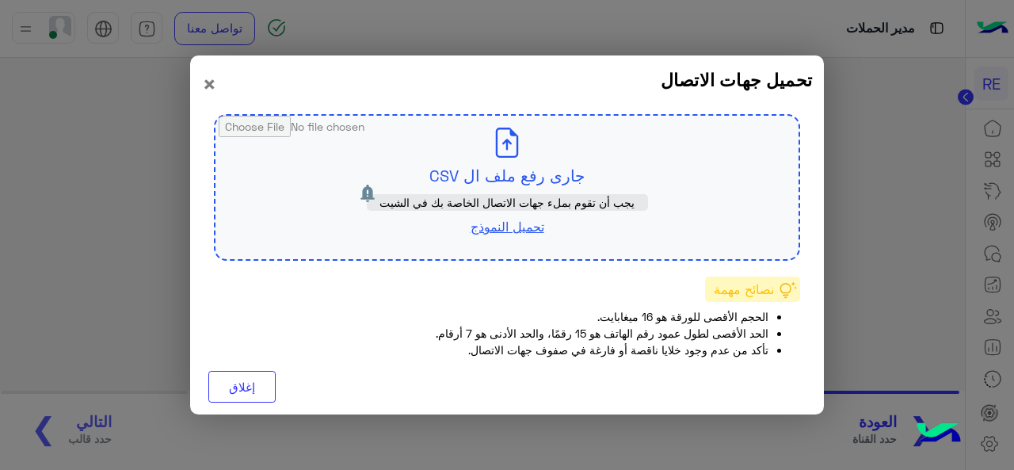
click at [481, 184] on input "file" at bounding box center [506, 187] width 583 height 143
type input "**********"
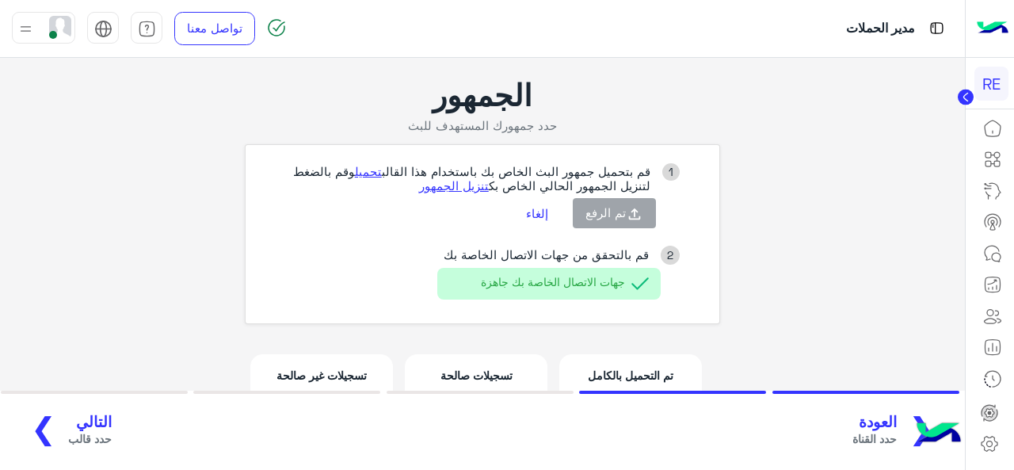
click at [43, 284] on app-broadcast-wa-creation "الجمهور حدد جمهورك المستهدف للبث 1 قم بتحميل جمهور البث الخاص بك باستخدام هذا ا…" at bounding box center [482, 265] width 965 height 415
click at [94, 417] on span "التالي" at bounding box center [90, 422] width 44 height 18
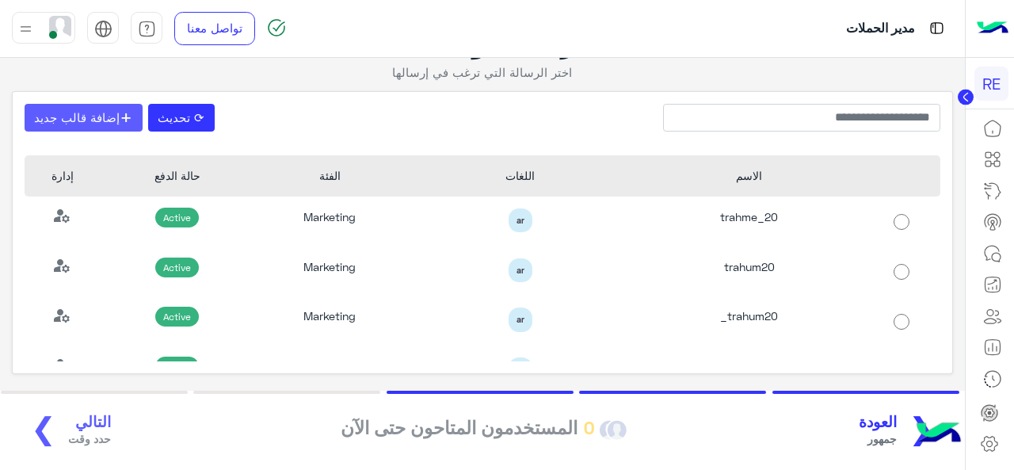
click at [92, 116] on button "+ إضافة قالب جديد" at bounding box center [84, 118] width 118 height 29
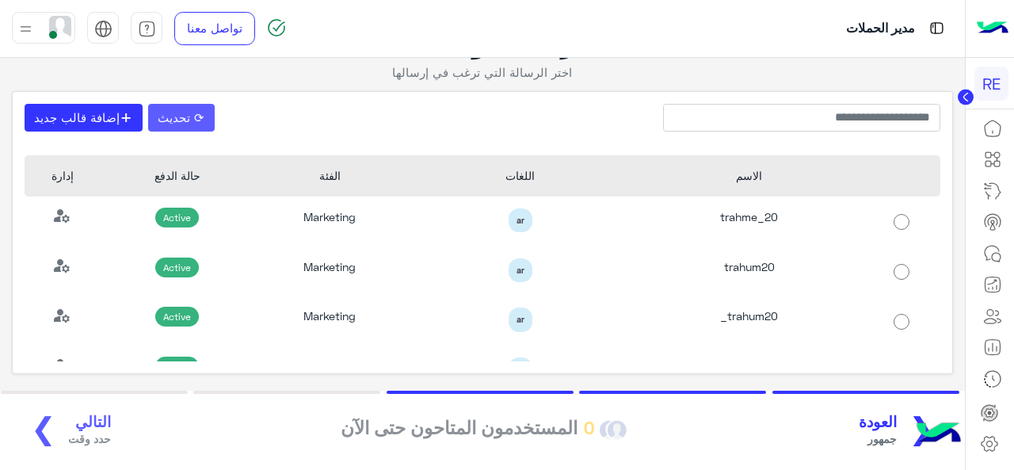
click at [179, 112] on button "⟳ تحديث" at bounding box center [181, 118] width 67 height 29
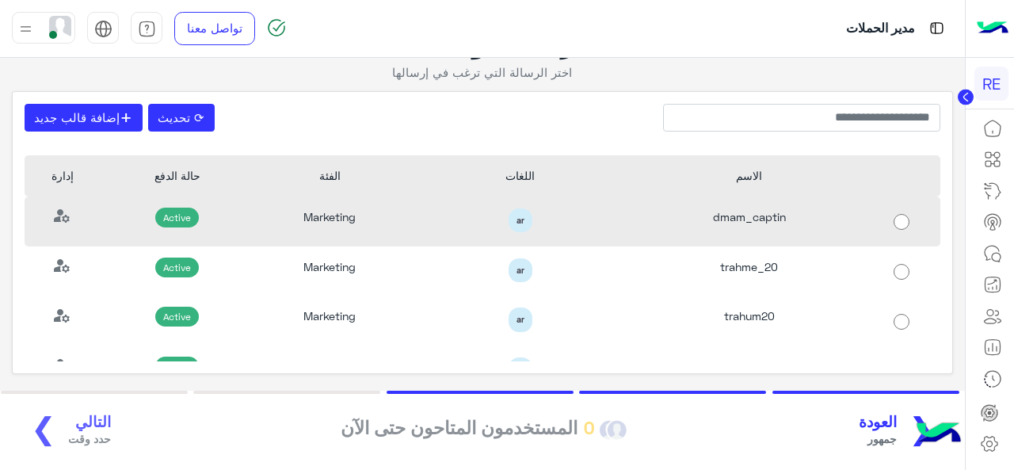
click at [727, 208] on div "dmam_captin" at bounding box center [748, 221] width 229 height 50
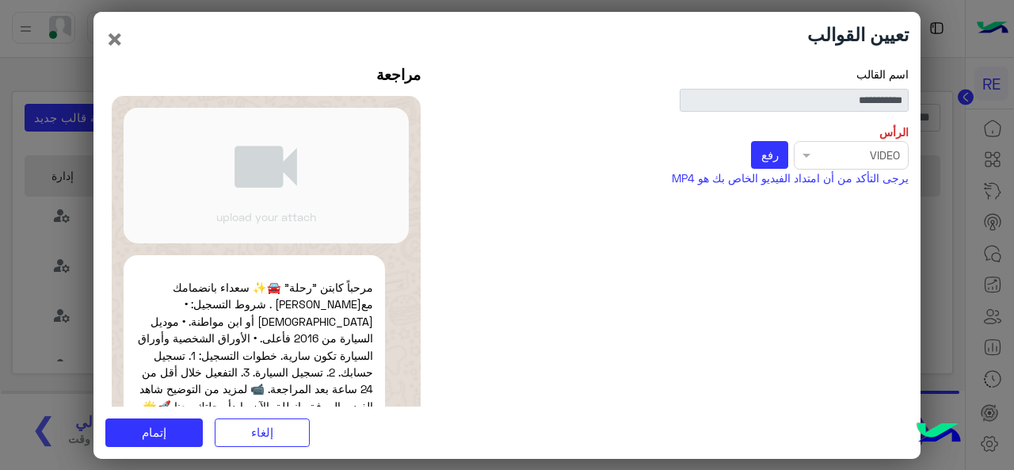
click at [808, 158] on div "Select file × VIDEO رفع" at bounding box center [679, 155] width 459 height 29
click at [798, 154] on div "Select file × VIDEO رفع" at bounding box center [679, 155] width 459 height 29
click at [761, 158] on span "رفع" at bounding box center [769, 154] width 17 height 14
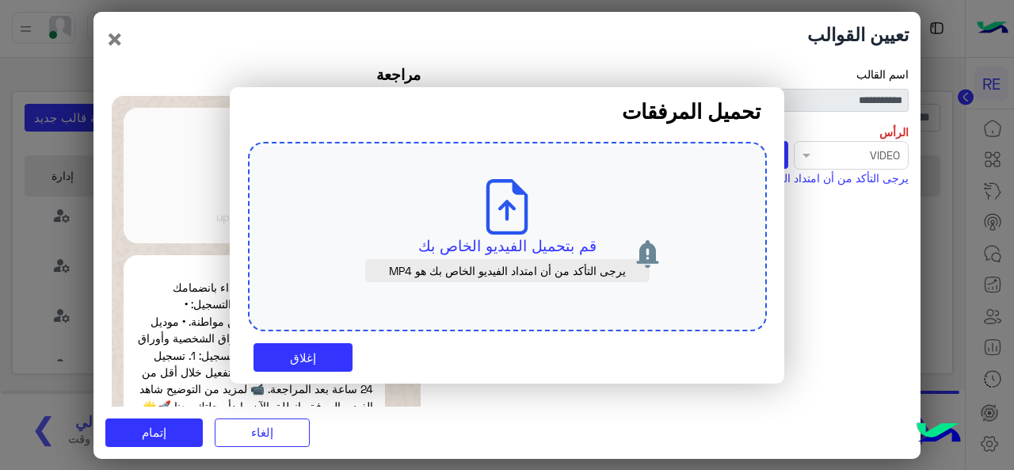
click at [524, 264] on p "يرجى التأكد من أن امتداد الفيديو الخاص بك هو MP4" at bounding box center [507, 270] width 284 height 23
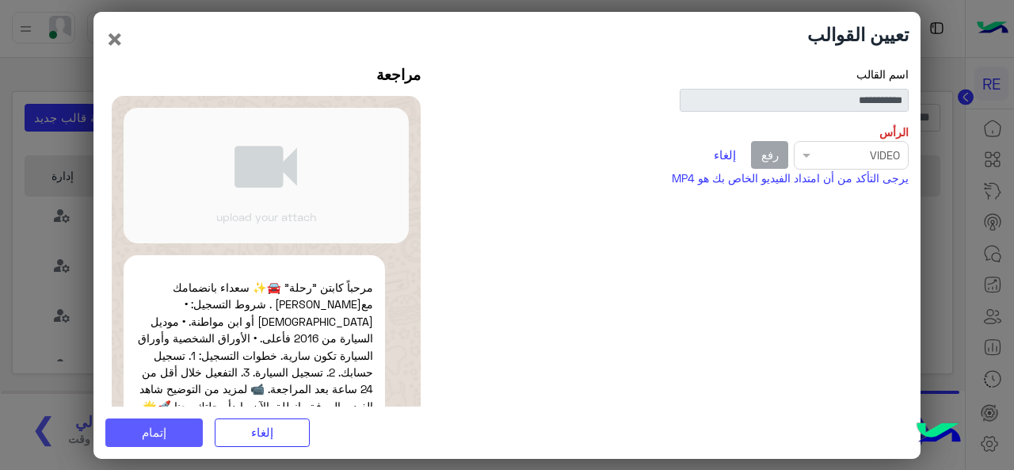
click at [165, 433] on span "إتمام" at bounding box center [154, 432] width 25 height 14
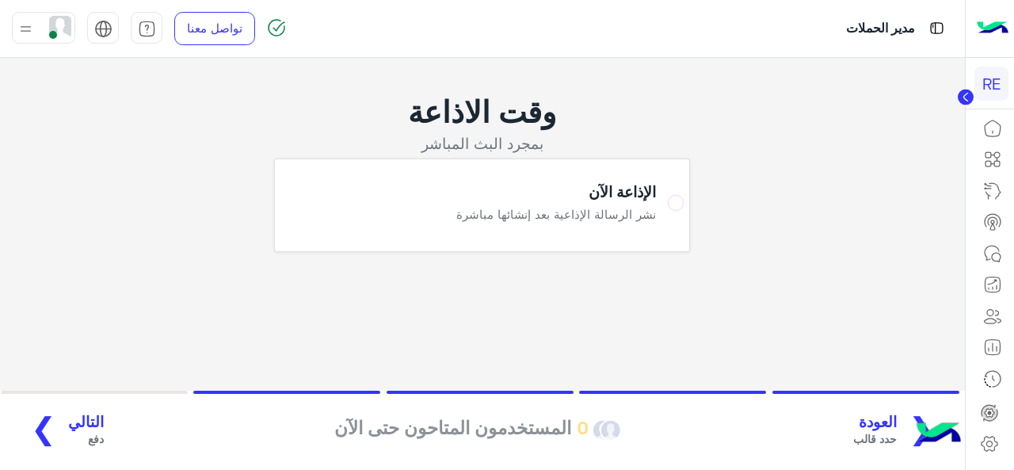
click at [68, 430] on span "دفع" at bounding box center [86, 438] width 36 height 17
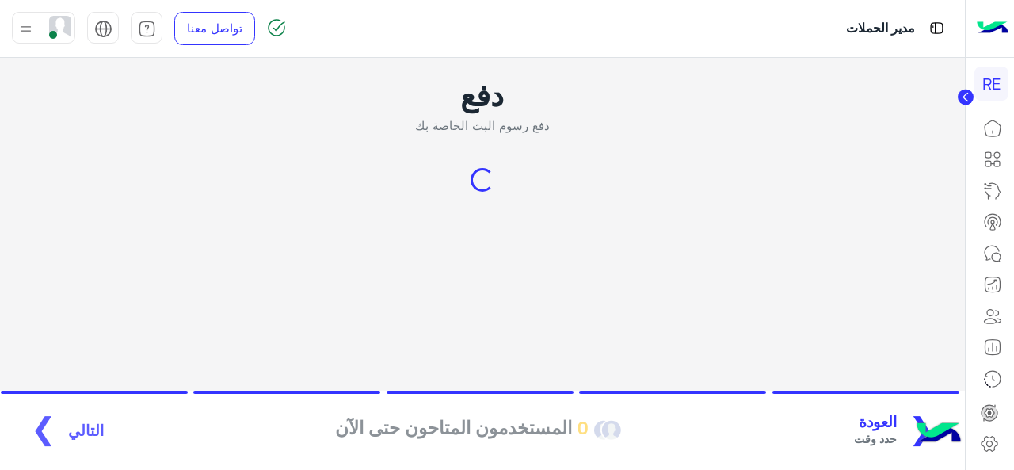
click at [516, 171] on div "Loading..." at bounding box center [482, 180] width 737 height 24
drag, startPoint x: 516, startPoint y: 171, endPoint x: 334, endPoint y: 240, distance: 194.0
click at [334, 240] on app-broadcast-wa-creation "دفع دفع رسوم البث الخاصة بك Loading... ❮ العودة حدد وقت 0 المستخدمون المتاحون ح…" at bounding box center [482, 177] width 965 height 238
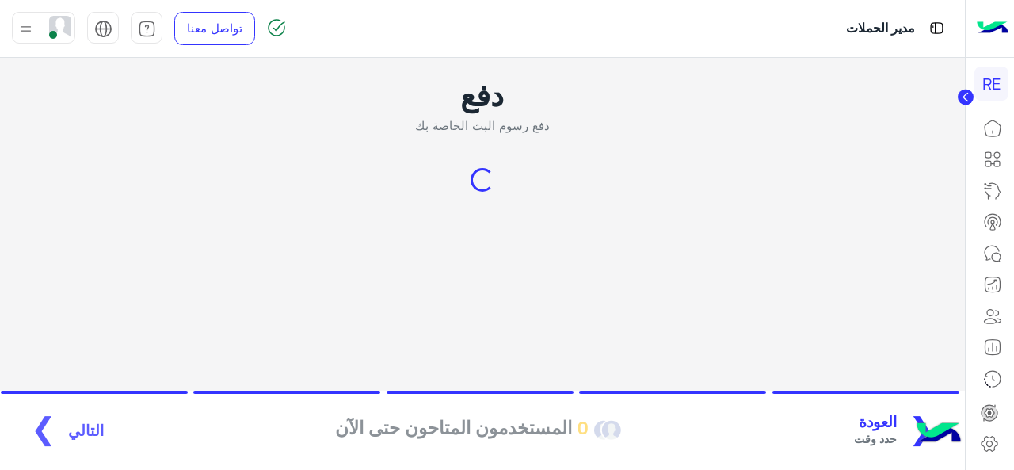
click at [870, 414] on span "العودة" at bounding box center [875, 422] width 43 height 18
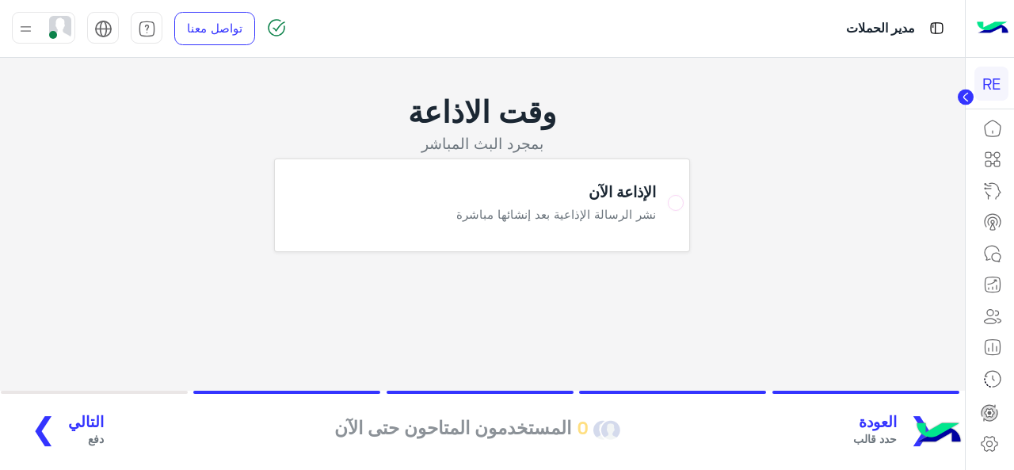
click at [859, 425] on button "❮ العودة حدد قالب" at bounding box center [899, 431] width 102 height 44
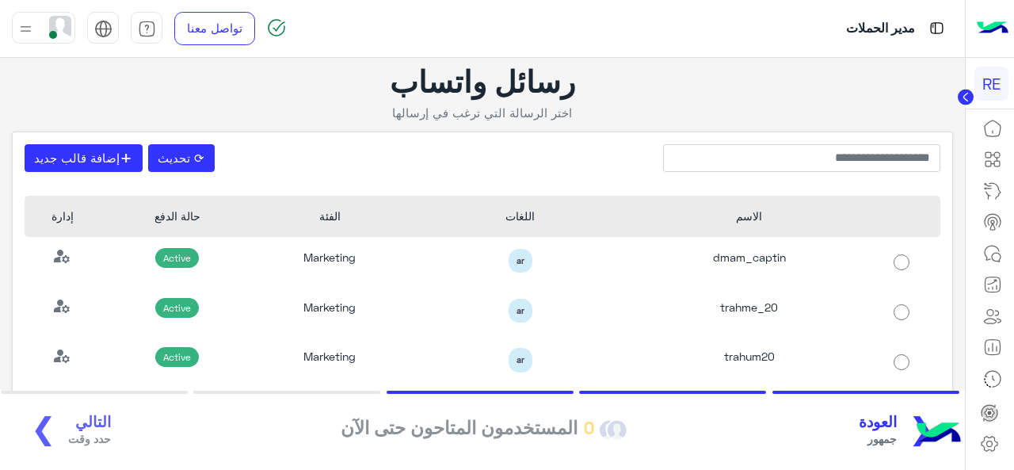
click at [871, 435] on span "جمهور" at bounding box center [878, 438] width 38 height 17
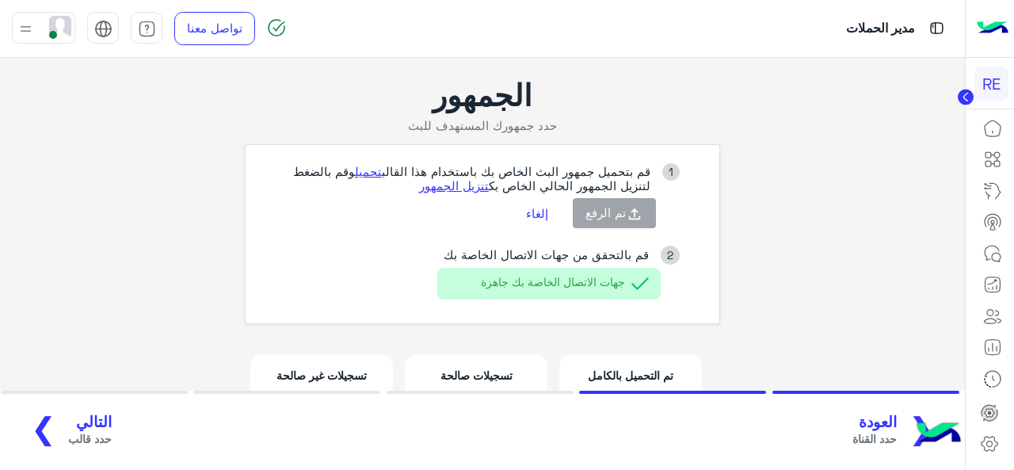
click at [555, 368] on app-broadcast-cards "تم التحميل بالكامل 15" at bounding box center [631, 394] width 154 height 93
click at [449, 373] on p "تسجيلات صالحة" at bounding box center [475, 375] width 117 height 17
click at [332, 368] on p "تسجيلات غير صالحة" at bounding box center [321, 375] width 117 height 17
click at [97, 420] on span "التالي" at bounding box center [90, 422] width 44 height 18
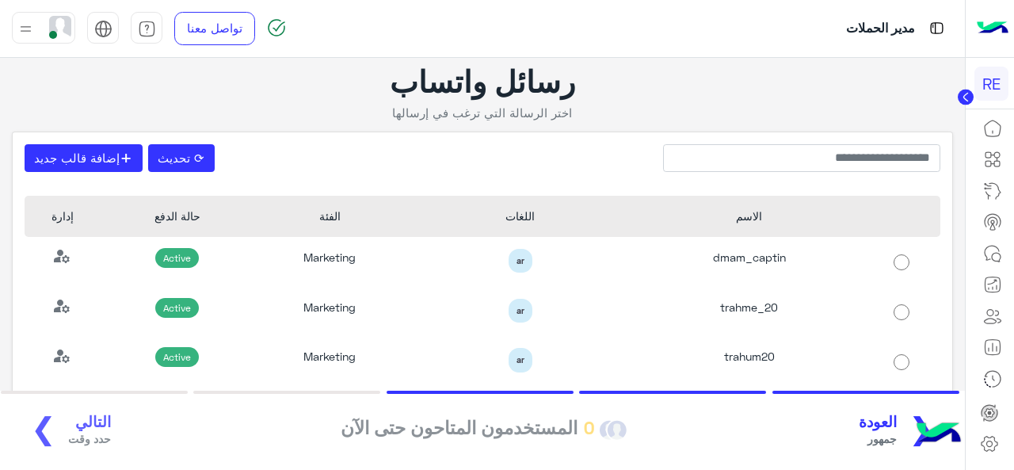
click at [84, 424] on div "❮ العودة جمهور 0 المستخدمون المتاحون حتى الآن التالي حدد وقت ❯" at bounding box center [482, 431] width 936 height 44
click at [55, 421] on div "❮ العودة جمهور 0 المستخدمون المتاحون حتى الآن التالي حدد وقت ❯" at bounding box center [482, 431] width 936 height 44
click at [73, 426] on div "❮ العودة جمهور 0 المستخدمون المتاحون حتى الآن التالي حدد وقت ❯" at bounding box center [482, 431] width 936 height 44
click at [310, 124] on app-select-template "رسائل واتساب اختر الرسالة التي ترغب في إرسالها ⟳ تحديث + إضافة قالب جديد الاسم …" at bounding box center [482, 233] width 965 height 351
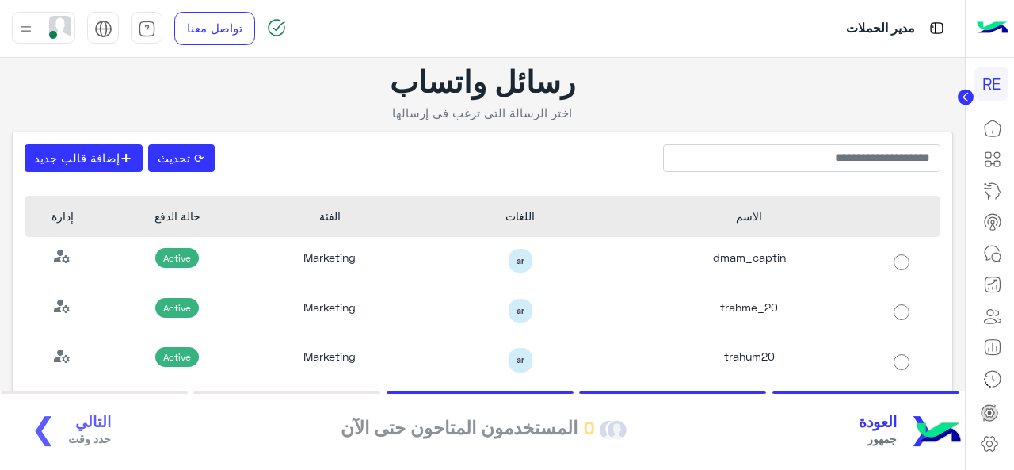
click at [95, 430] on div "❮ العودة جمهور 0 المستخدمون المتاحون حتى الآن التالي حدد وقت ❯" at bounding box center [482, 431] width 936 height 44
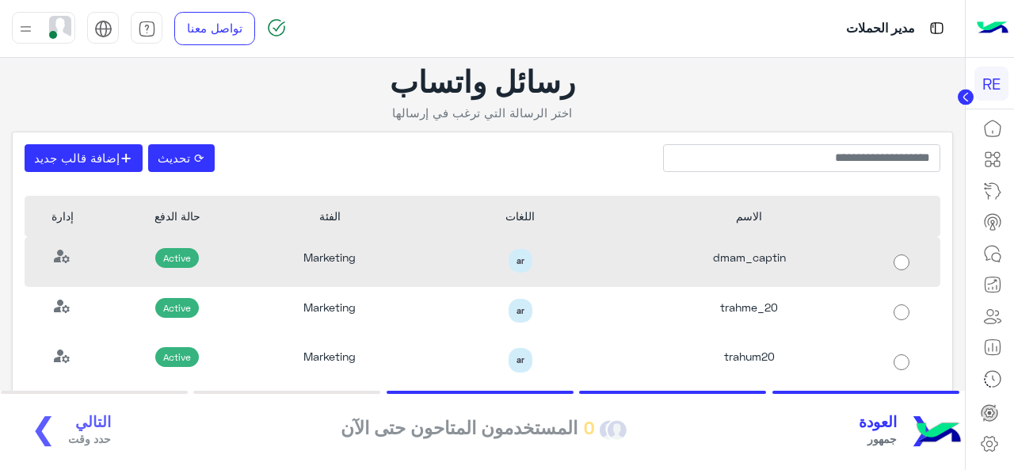
click at [659, 260] on div "dmam_captin" at bounding box center [748, 262] width 229 height 50
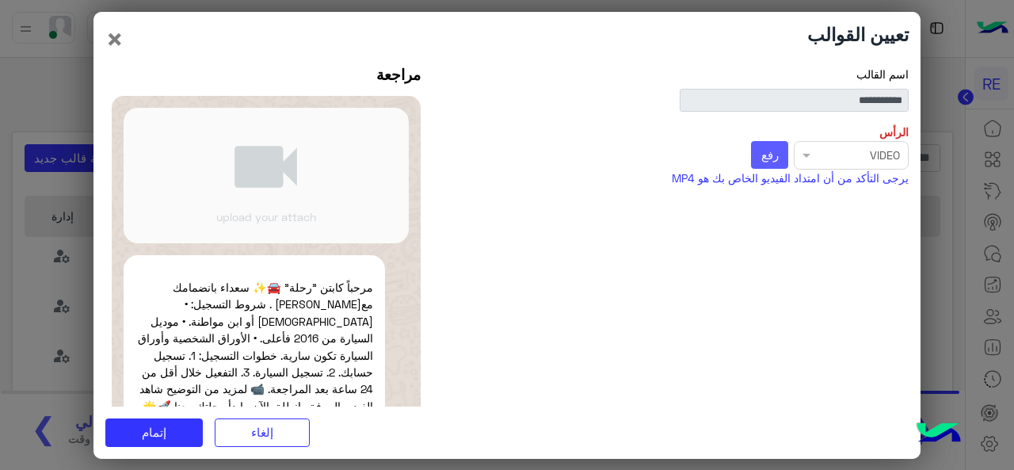
click at [761, 158] on span "رفع" at bounding box center [769, 154] width 17 height 14
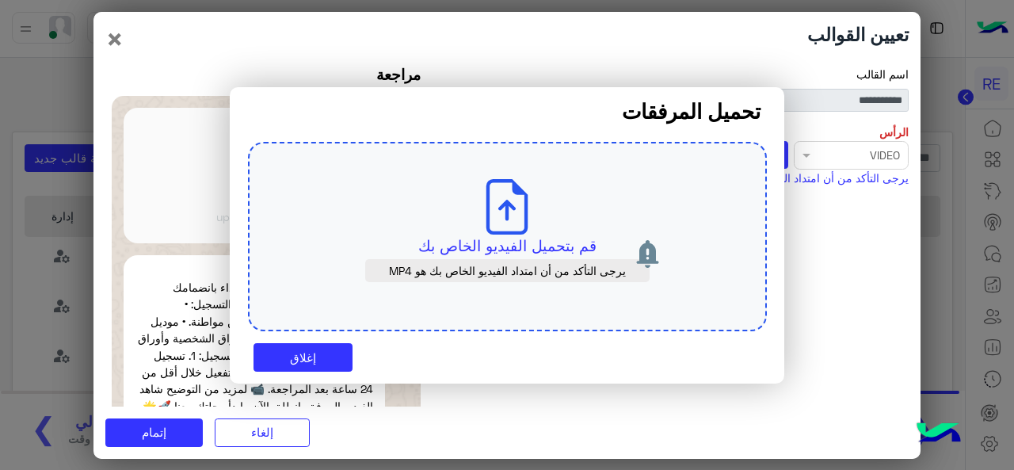
click at [552, 224] on div "قم بتحميل الفيديو الخاص بك يرجى التأكد من أن امتداد الفيديو الخاص بك هو MP4" at bounding box center [507, 237] width 519 height 190
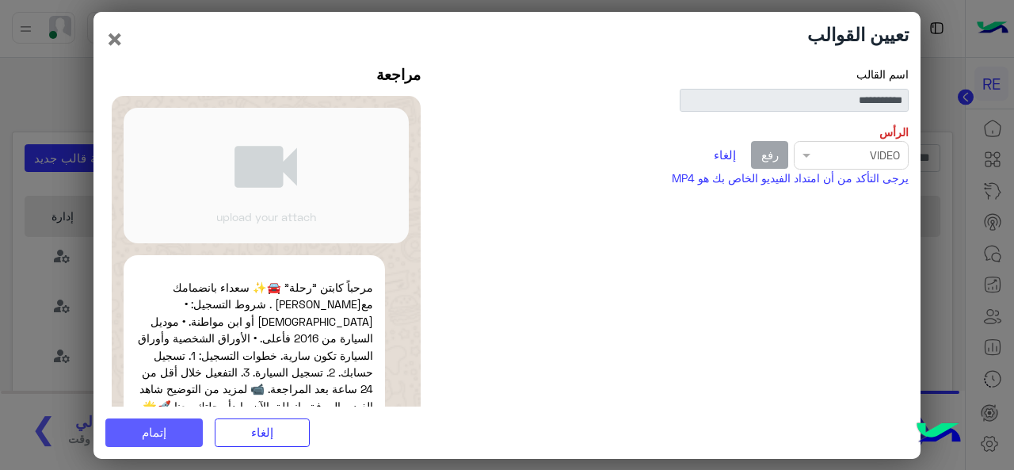
click at [154, 436] on span "إتمام" at bounding box center [154, 432] width 25 height 14
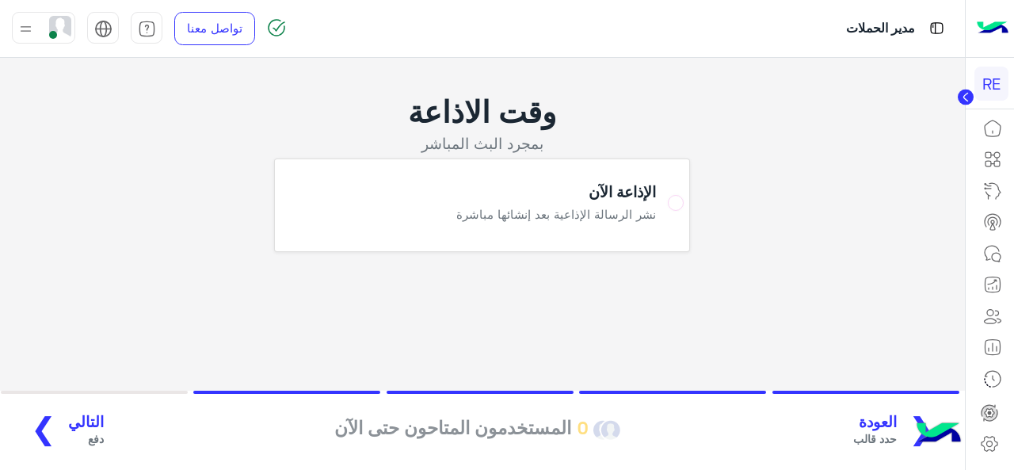
click at [68, 431] on span "دفع" at bounding box center [86, 438] width 36 height 17
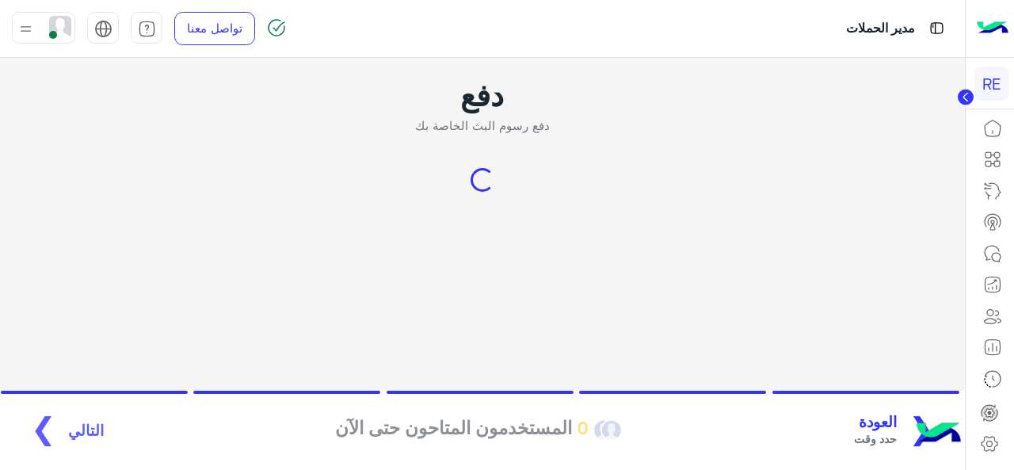
click at [606, 432] on img at bounding box center [608, 430] width 29 height 22
drag, startPoint x: 606, startPoint y: 432, endPoint x: 478, endPoint y: 440, distance: 127.7
click at [478, 440] on div "0 المستخدمون المتاحون حتى الآن" at bounding box center [478, 431] width 299 height 44
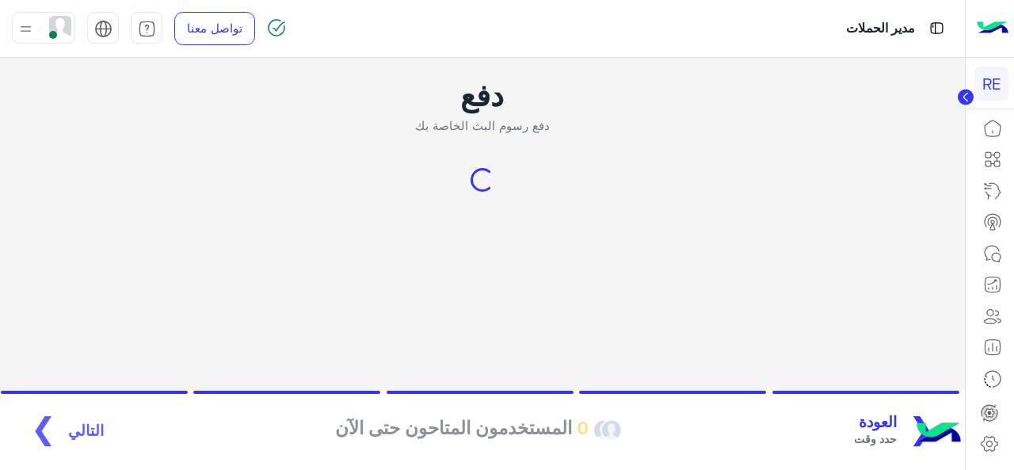
click at [236, 424] on div "❮ العودة حدد وقت 0 المستخدمون المتاحون حتى الآن التالي ❯" at bounding box center [482, 431] width 936 height 44
click at [67, 432] on div "❮ العودة حدد وقت 0 المستخدمون المتاحون حتى الآن التالي ❯" at bounding box center [482, 431] width 936 height 44
click at [479, 189] on div "Loading..." at bounding box center [483, 180] width 32 height 32
click at [479, 189] on div "Loading..." at bounding box center [482, 180] width 29 height 29
click at [889, 436] on span "حدد وقت" at bounding box center [875, 438] width 43 height 17
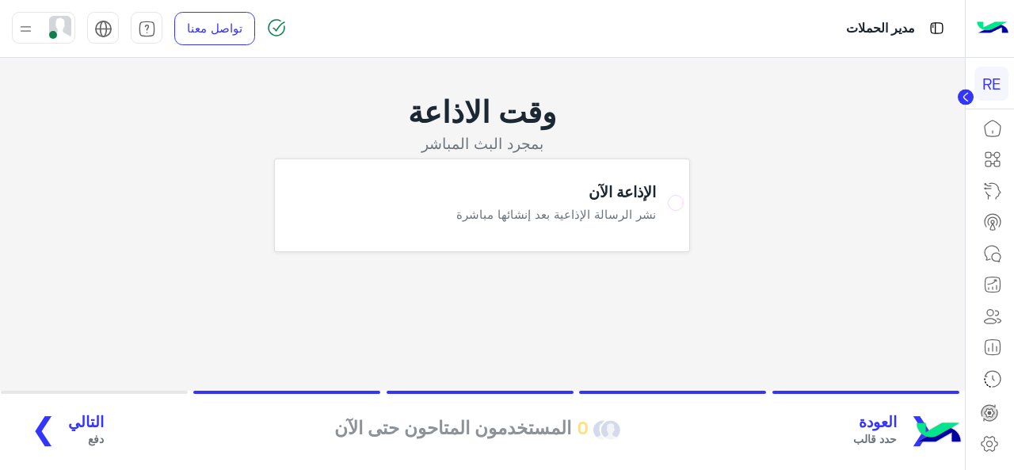
click at [889, 436] on span "حدد قالب" at bounding box center [875, 438] width 44 height 17
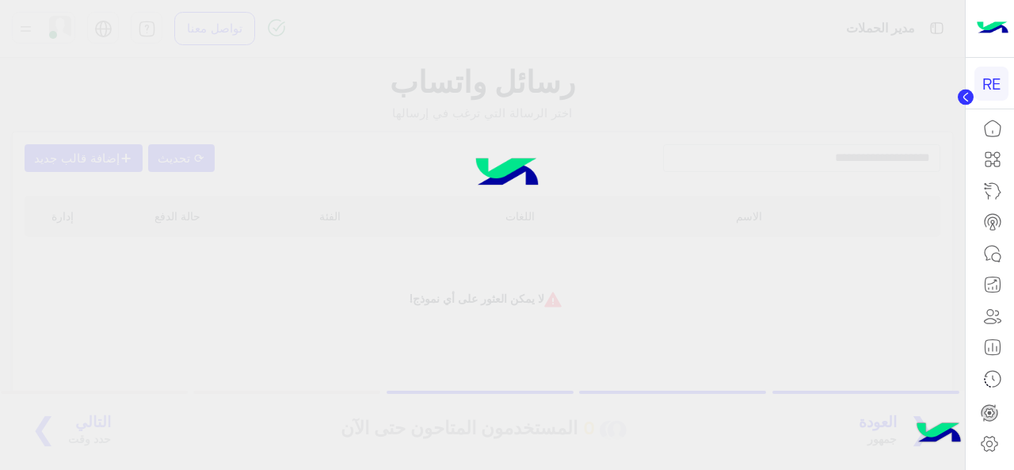
click at [740, 278] on div at bounding box center [507, 235] width 1014 height 470
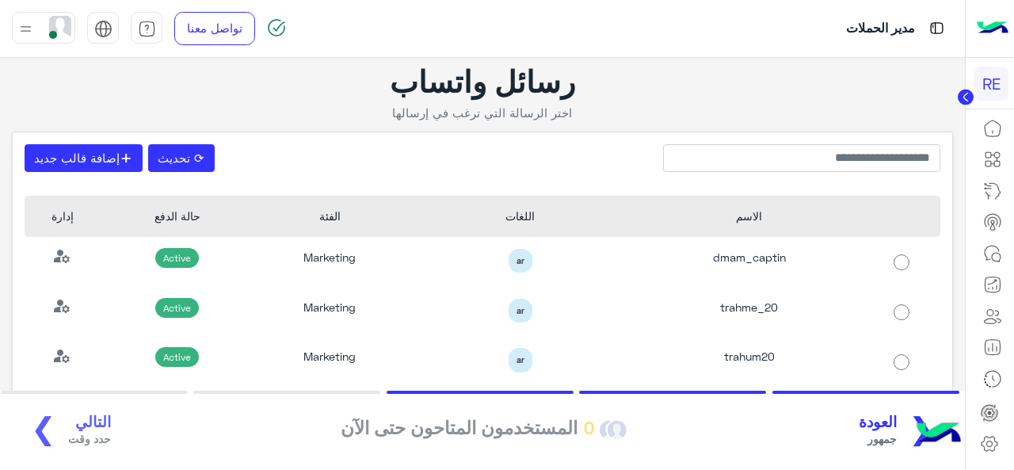
click at [891, 434] on span "جمهور" at bounding box center [878, 438] width 38 height 17
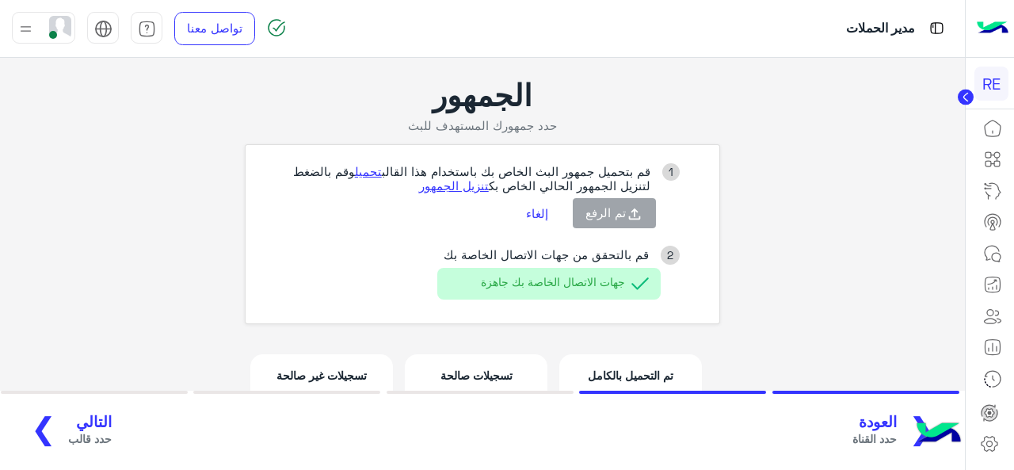
click at [705, 256] on ul "1 قم بتحميل جمهور البث الخاص بك باستخدام هذا القالب تحميل وقم بالضغط لتنزيل الج…" at bounding box center [482, 234] width 475 height 180
click at [580, 357] on div "تم التحميل بالكامل 15" at bounding box center [630, 395] width 143 height 82
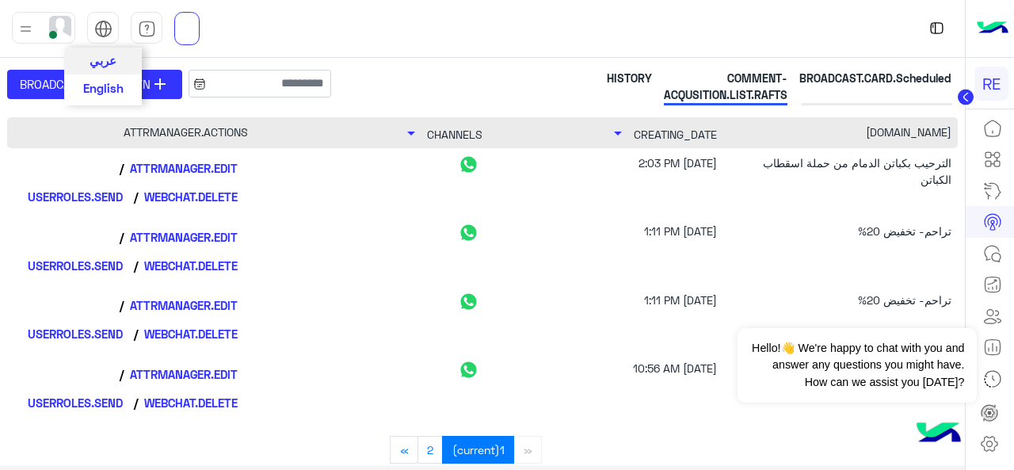
click at [111, 63] on span "عربي" at bounding box center [103, 60] width 27 height 14
click at [352, 25] on div at bounding box center [643, 28] width 643 height 57
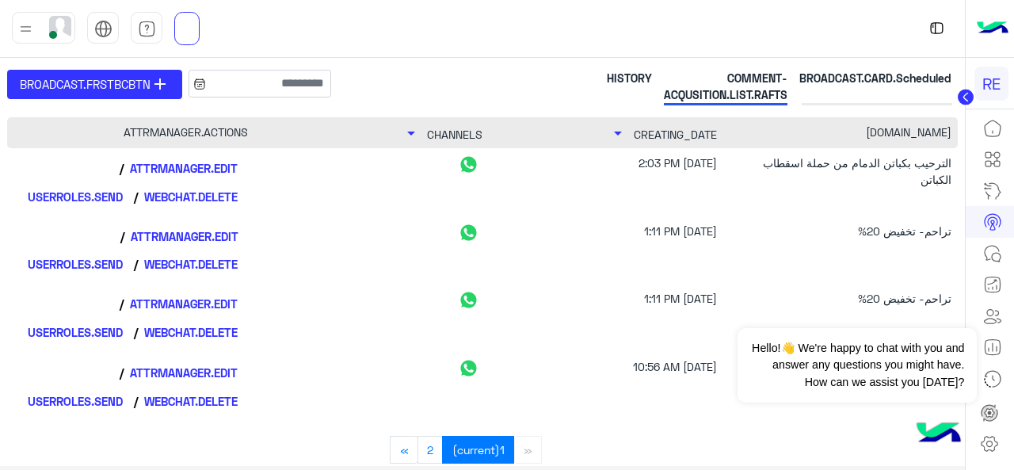
click at [179, 227] on link "ATTRMANAGER.EDIT" at bounding box center [184, 236] width 128 height 27
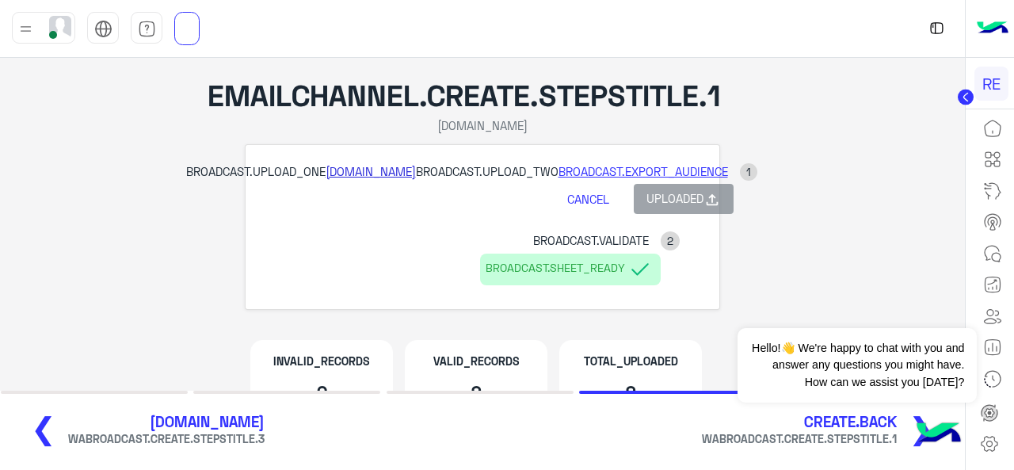
click at [416, 174] on link "EXPORTBOT.DOWNLOAD" at bounding box center [371, 171] width 90 height 14
click at [558, 178] on link "BROADCAST.EXPORT_AUDIENCE" at bounding box center [643, 171] width 170 height 14
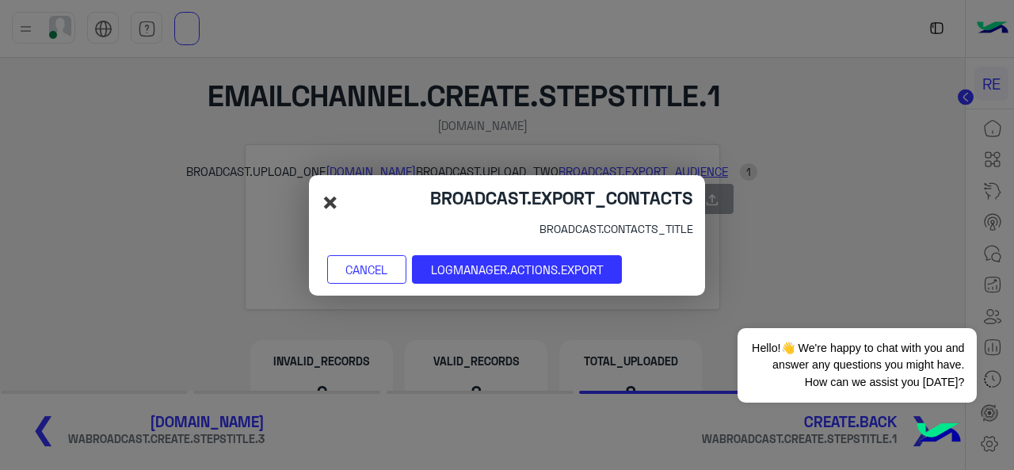
click at [326, 202] on span "×" at bounding box center [330, 202] width 19 height 36
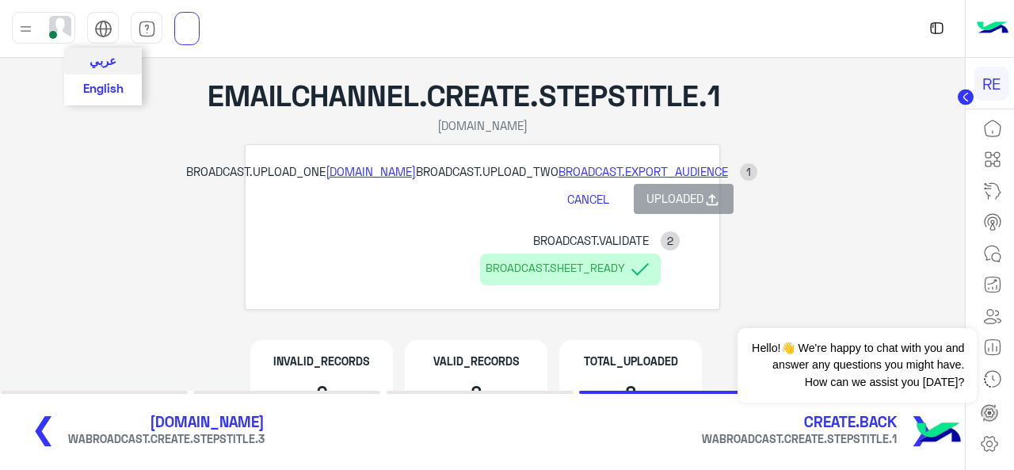
click at [119, 69] on button "عربي" at bounding box center [103, 61] width 78 height 27
